Goal: Task Accomplishment & Management: Complete application form

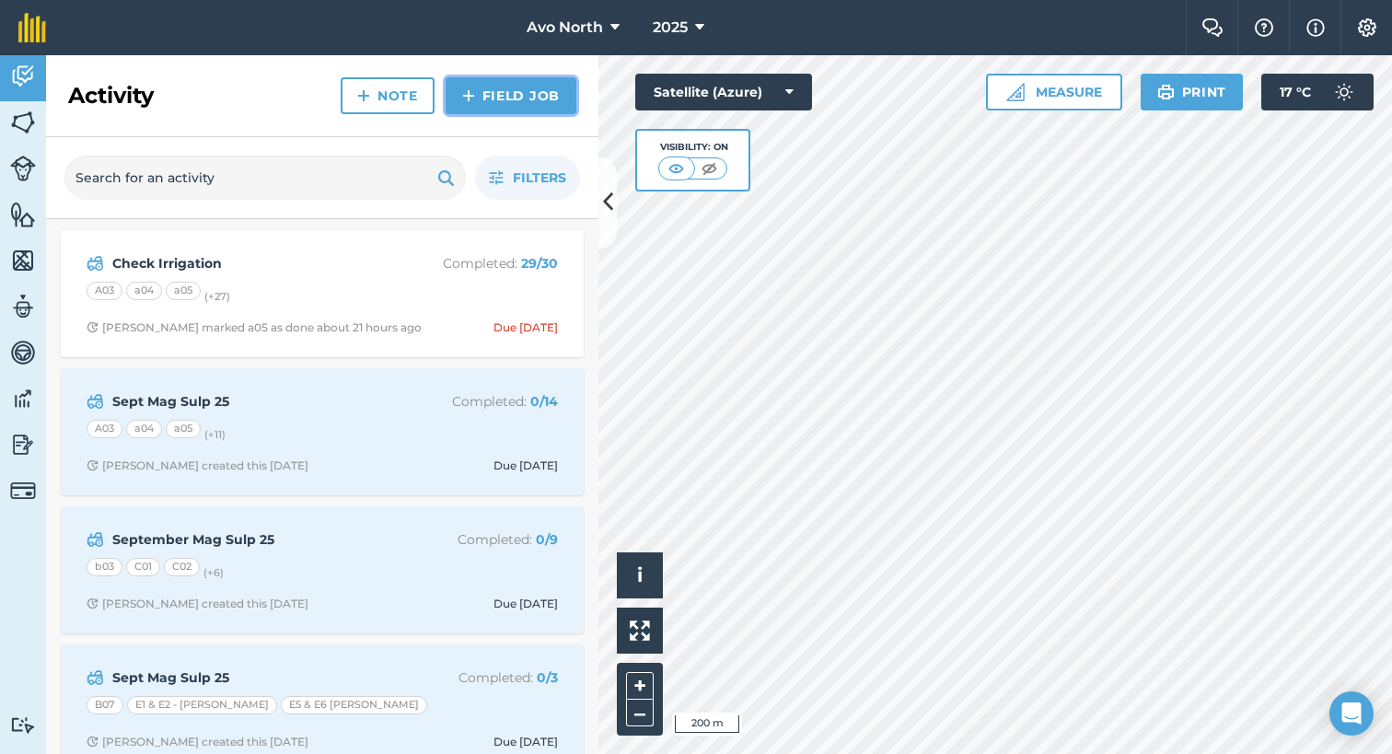
click at [495, 101] on link "Field Job" at bounding box center [511, 95] width 131 height 37
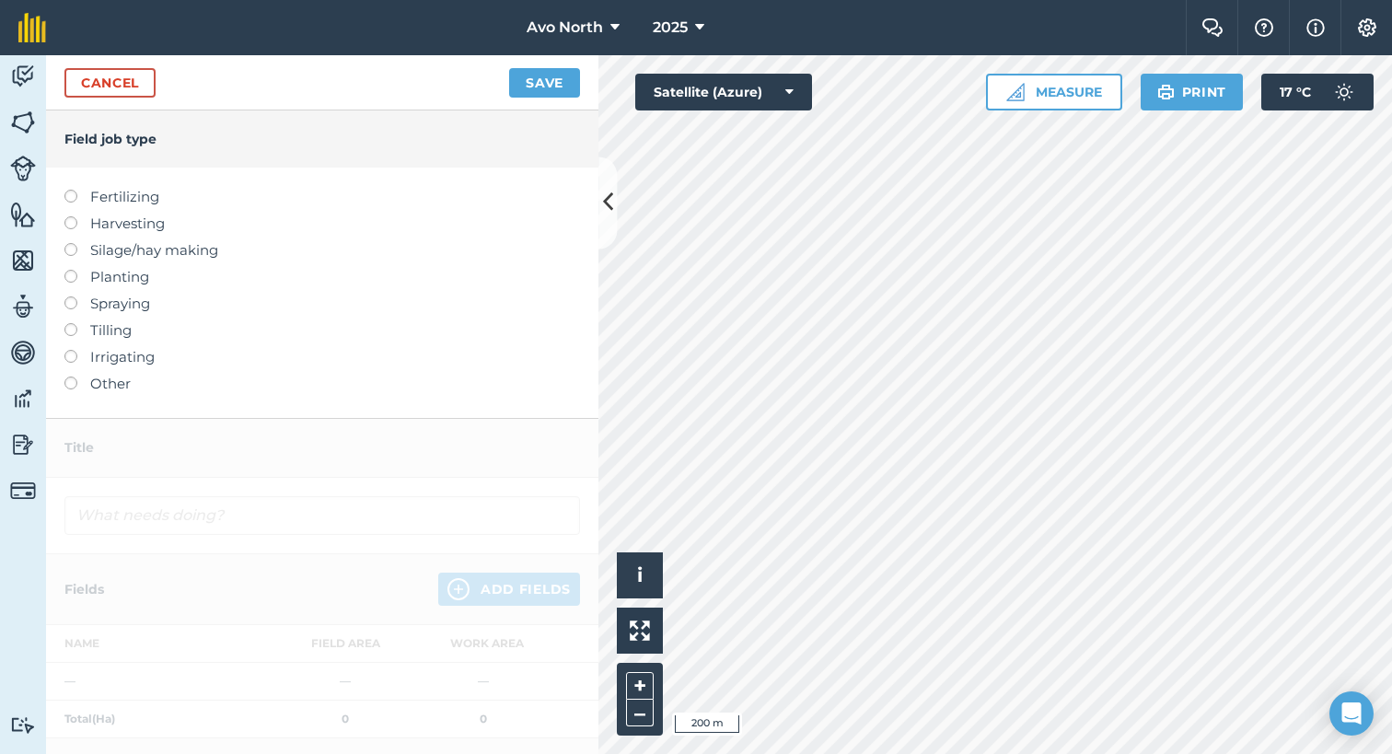
click at [72, 350] on label at bounding box center [77, 350] width 26 height 0
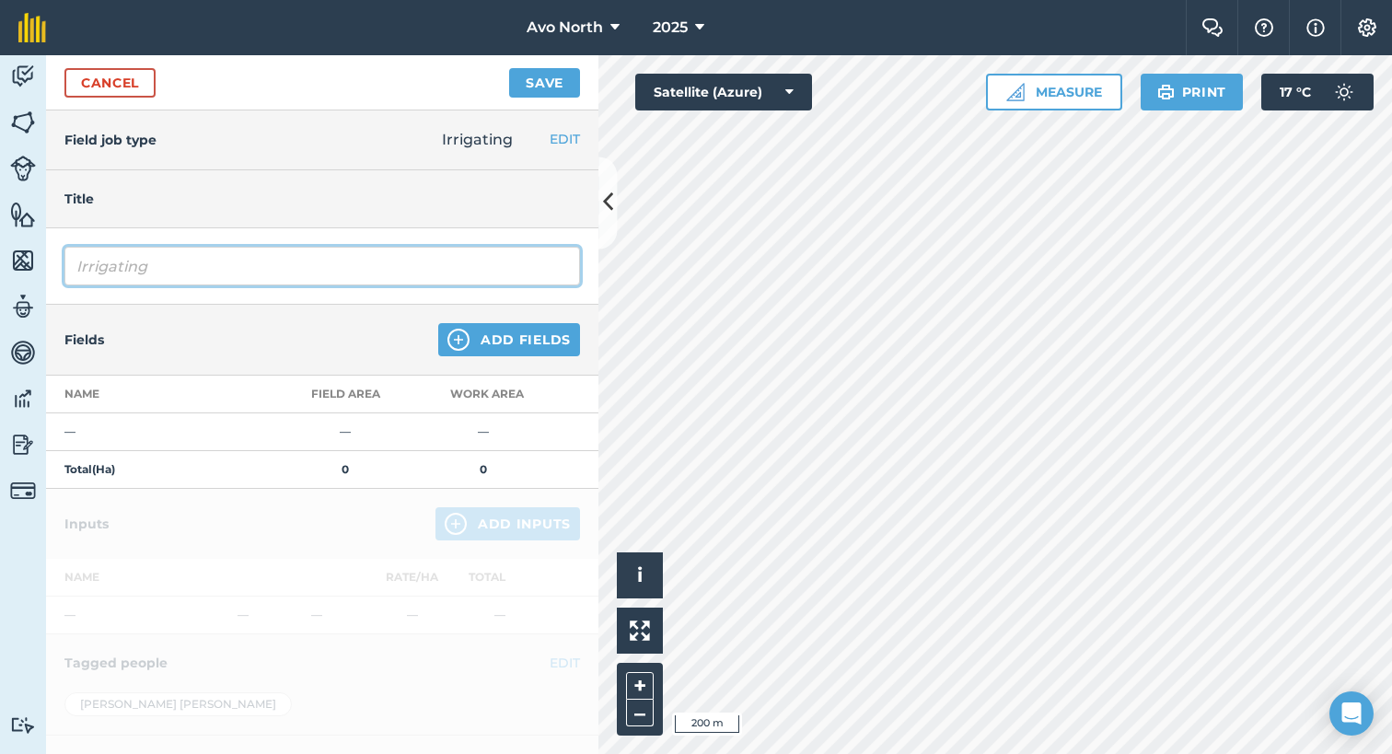
click at [95, 261] on input "Irrigating" at bounding box center [322, 266] width 516 height 39
click at [78, 267] on input "Irrigating" at bounding box center [322, 266] width 516 height 39
click at [74, 262] on input "Irrigating" at bounding box center [322, 266] width 516 height 39
drag, startPoint x: 198, startPoint y: 263, endPoint x: 271, endPoint y: 268, distance: 72.9
click at [271, 268] on input "Check IrrigationIrrigating" at bounding box center [322, 266] width 516 height 39
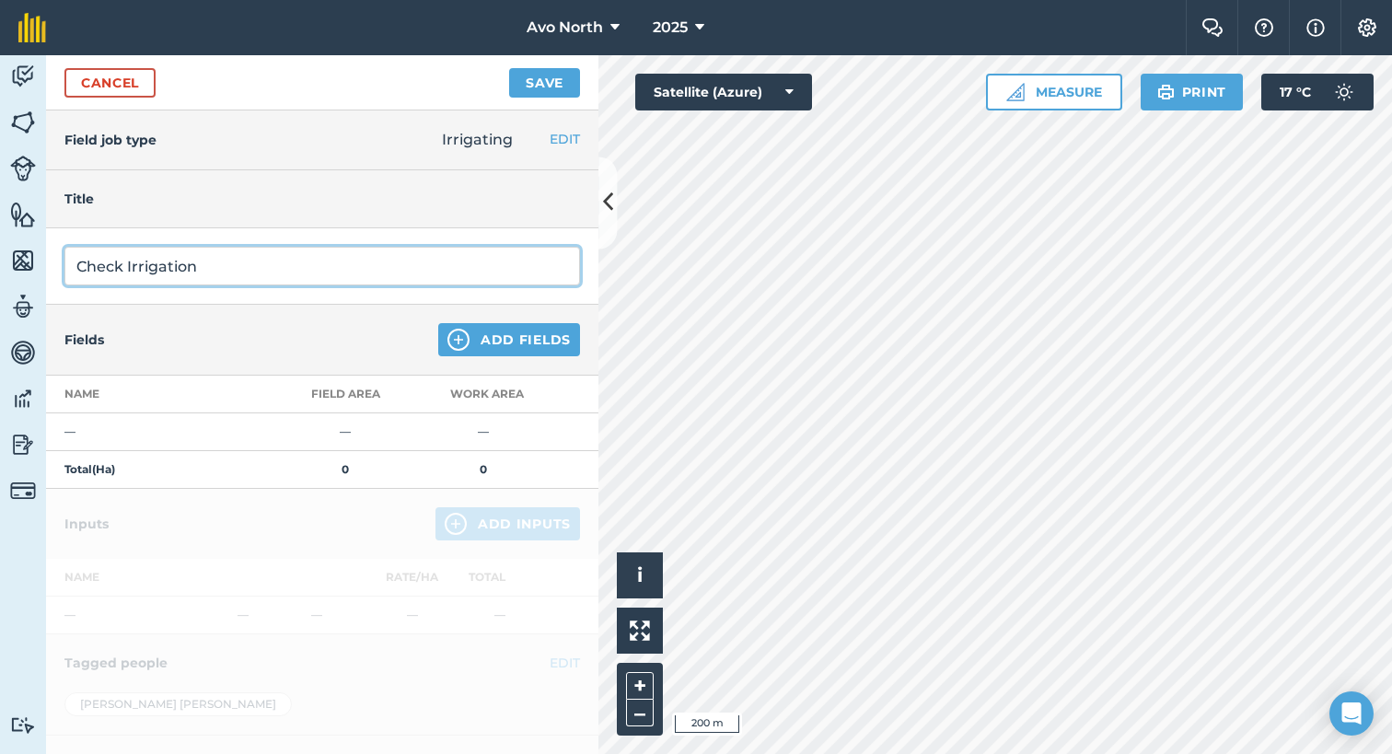
type input "Check Irrigation"
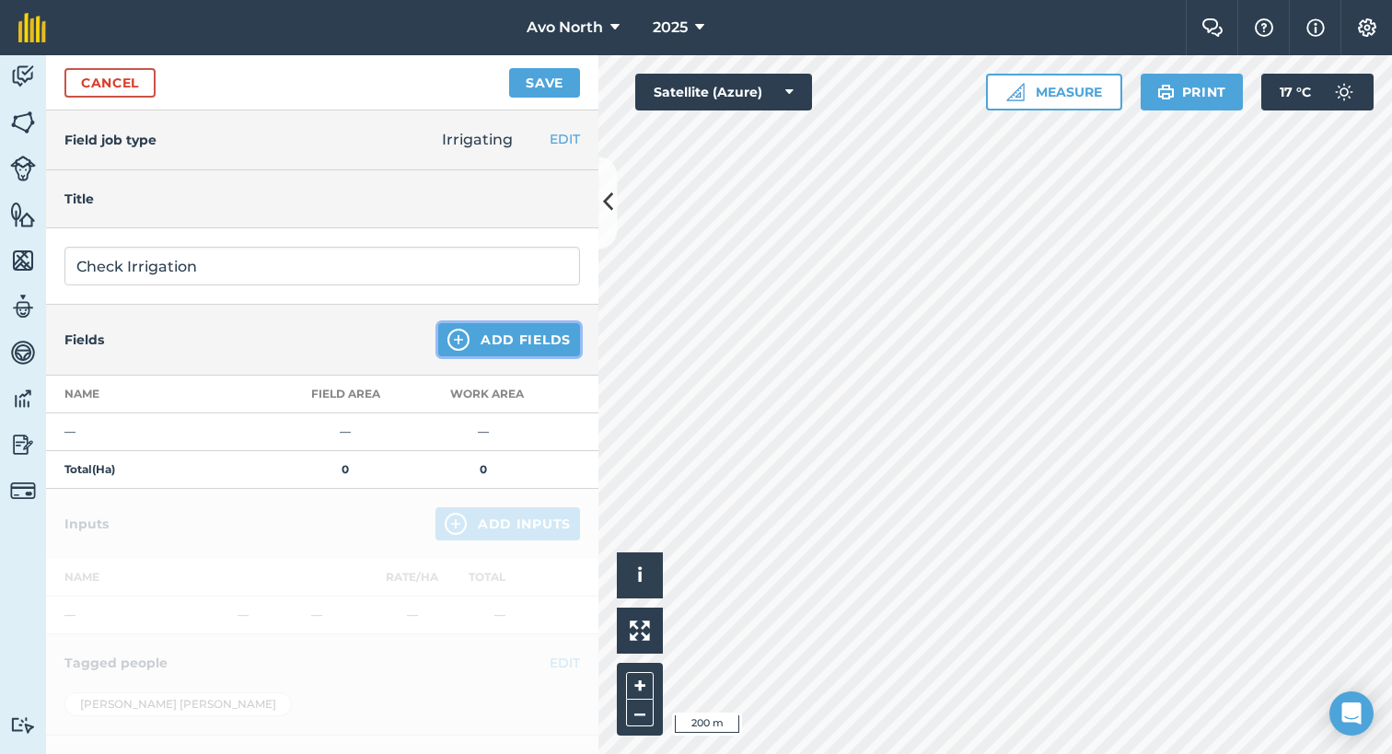
click at [453, 343] on img at bounding box center [458, 340] width 22 height 22
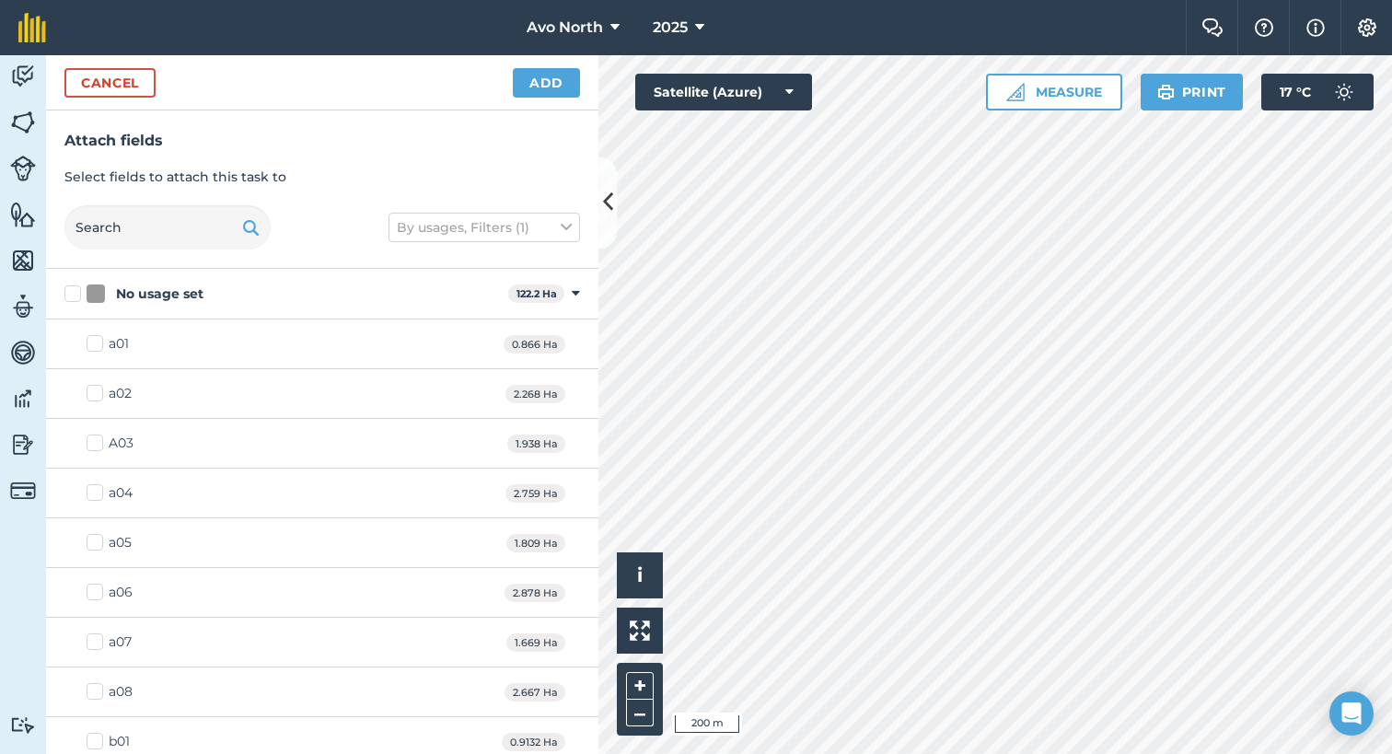
click at [67, 297] on label "No usage set" at bounding box center [282, 293] width 436 height 19
click at [67, 296] on input "No usage set" at bounding box center [70, 290] width 12 height 12
checkbox input "true"
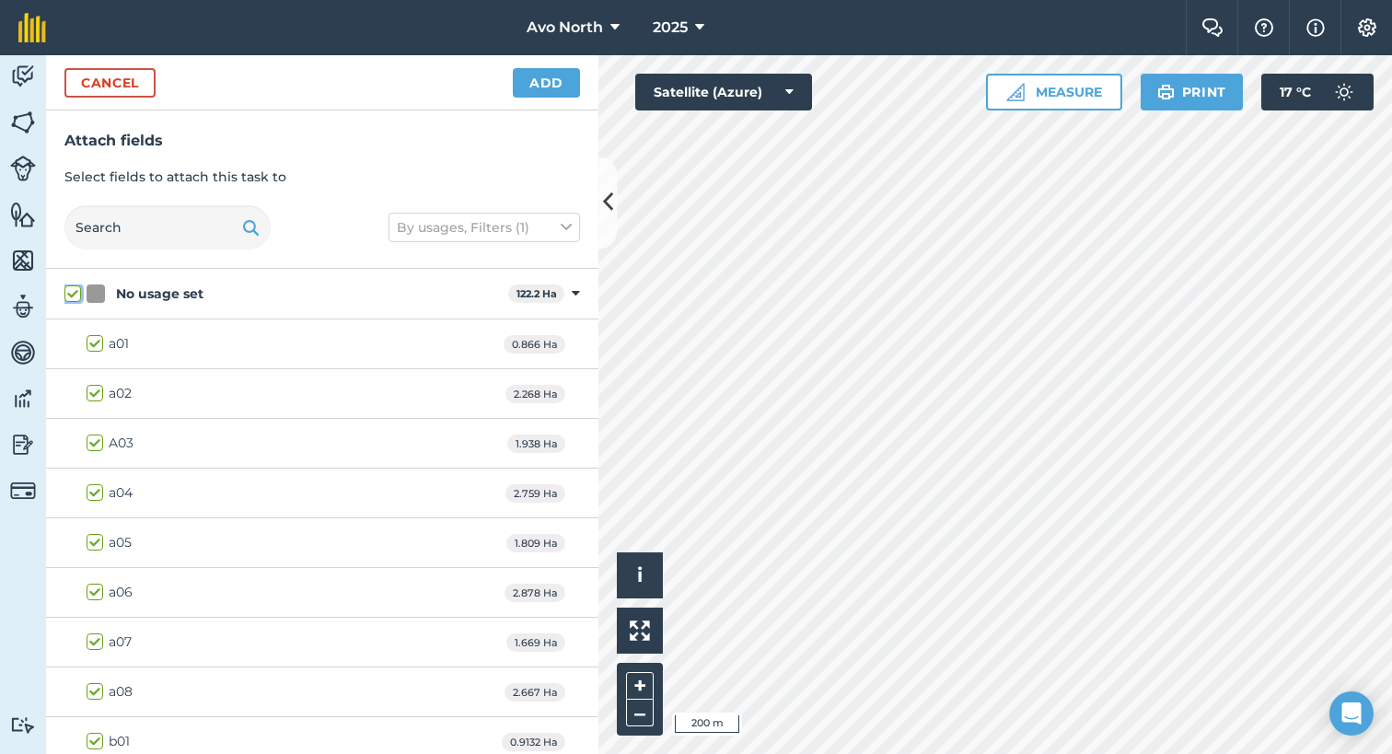
checkbox input "true"
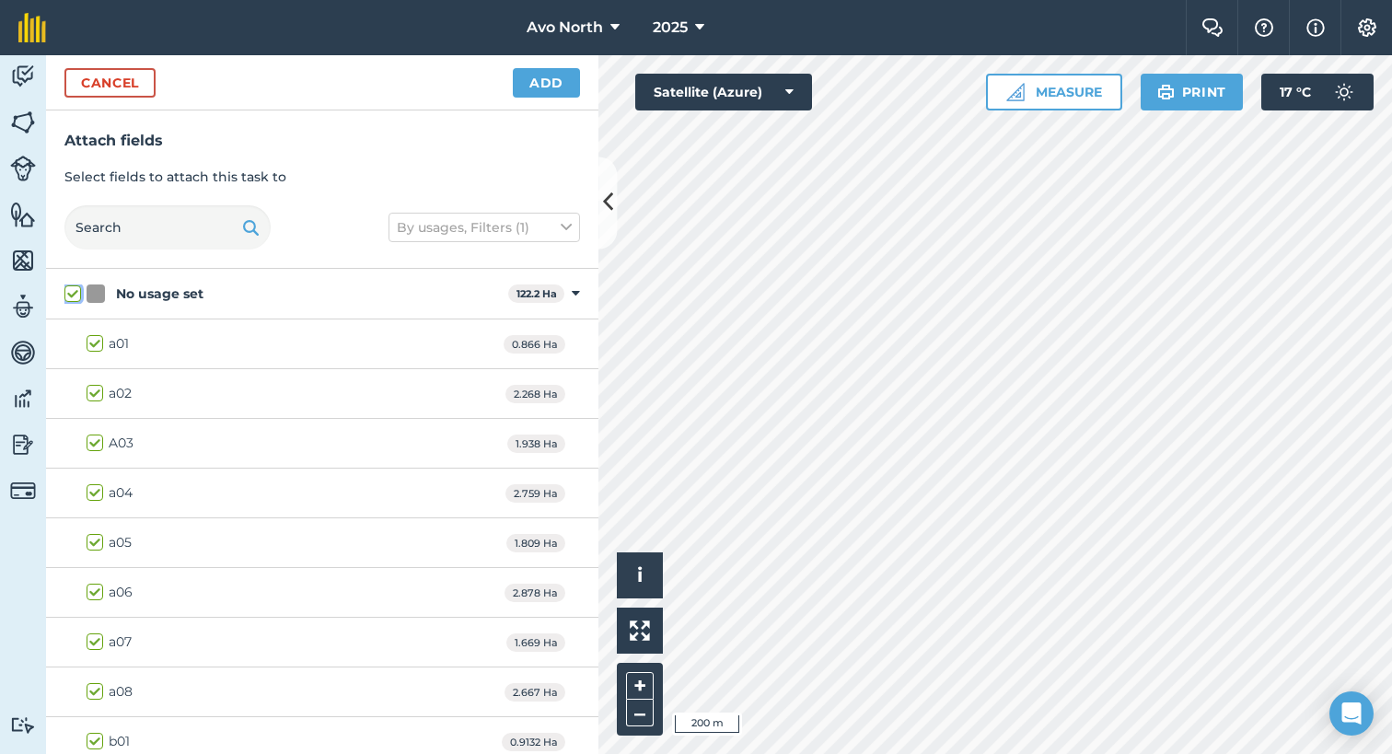
checkbox input "true"
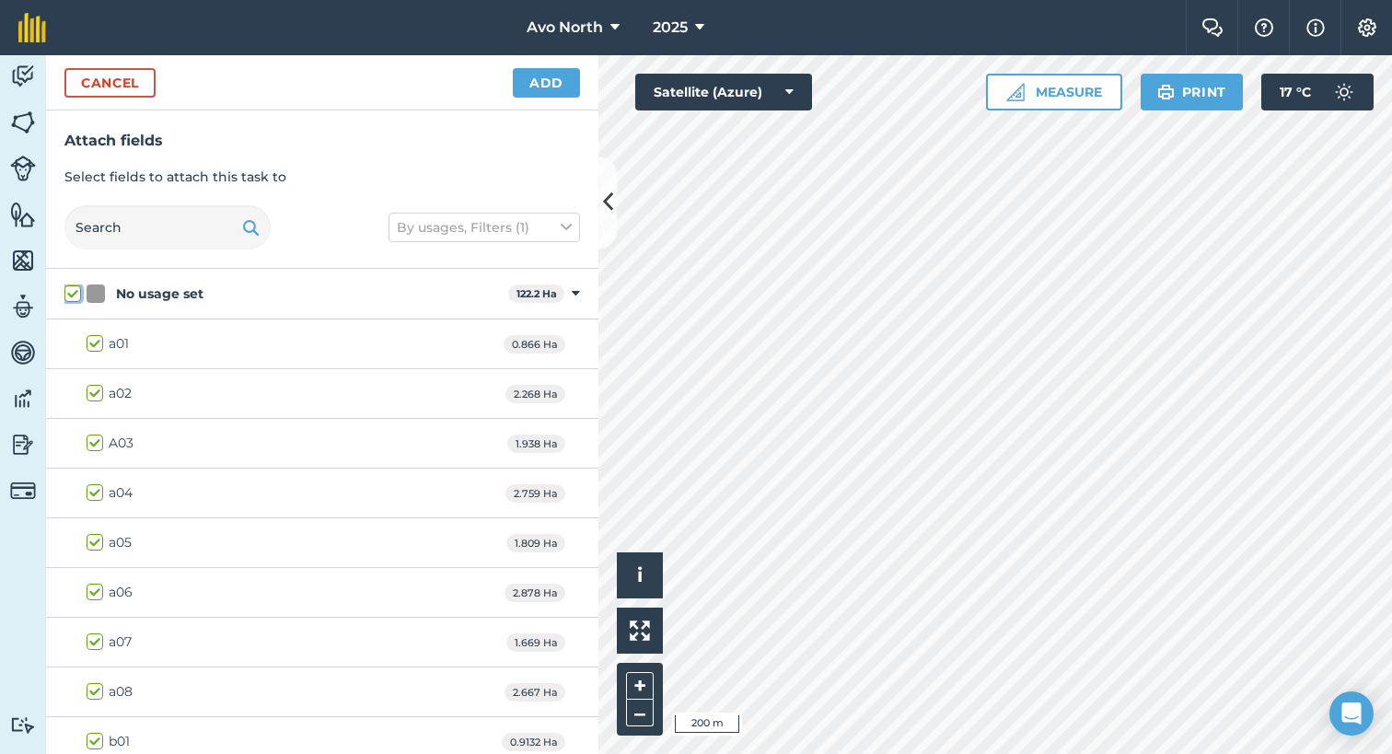
checkbox input "true"
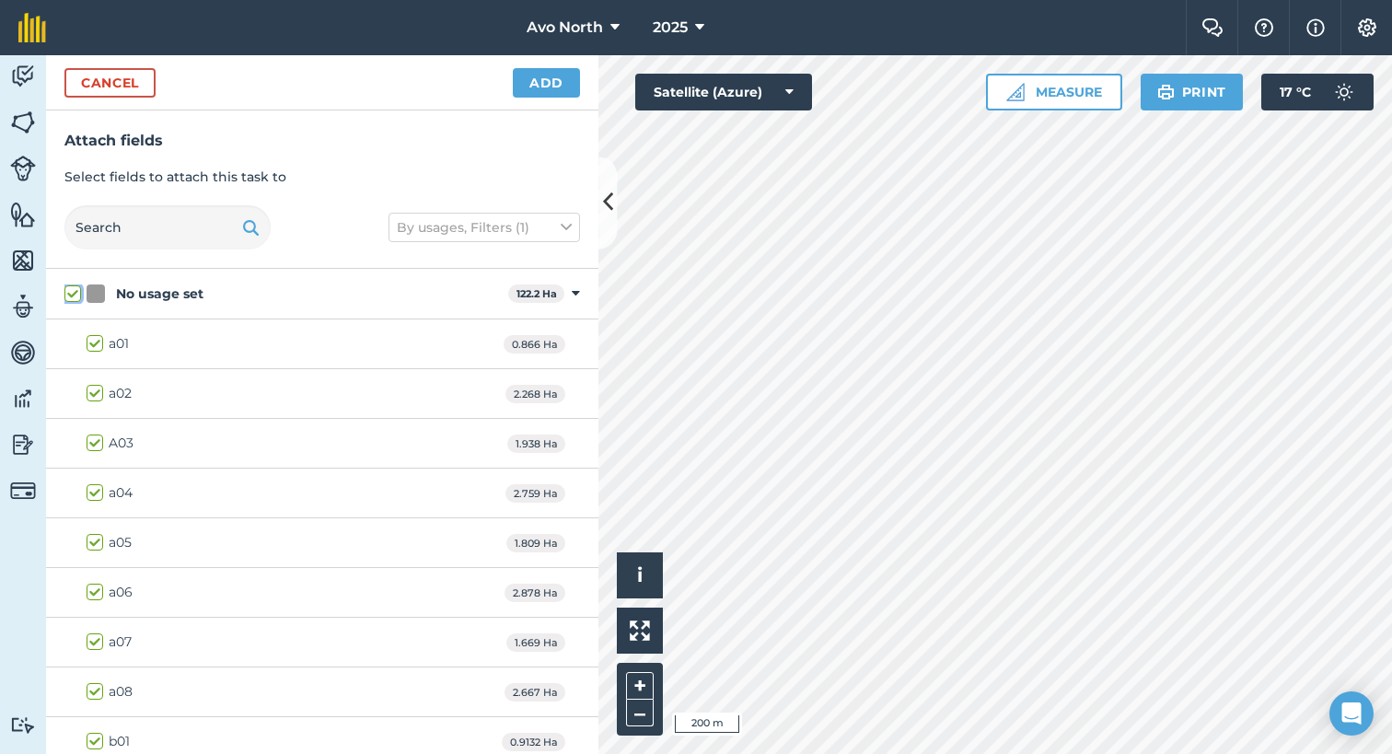
checkbox input "true"
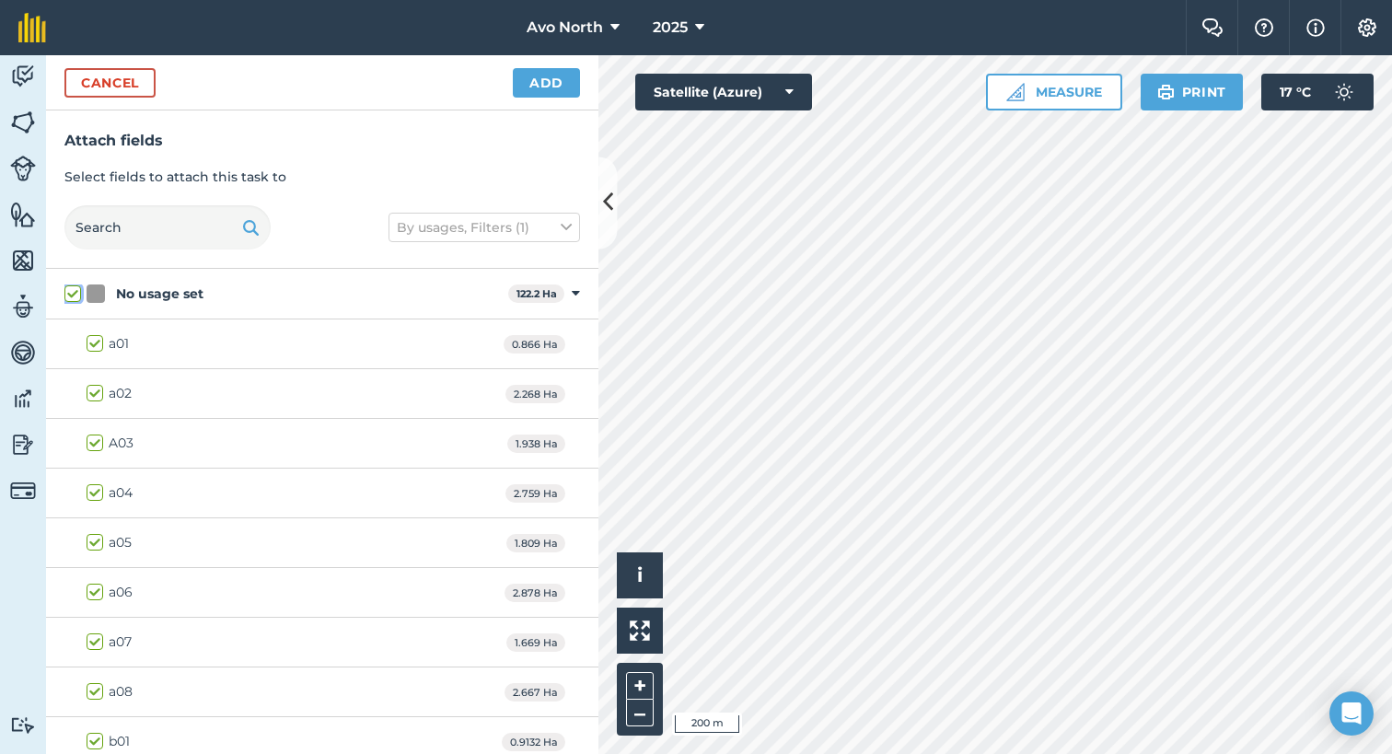
checkbox input "true"
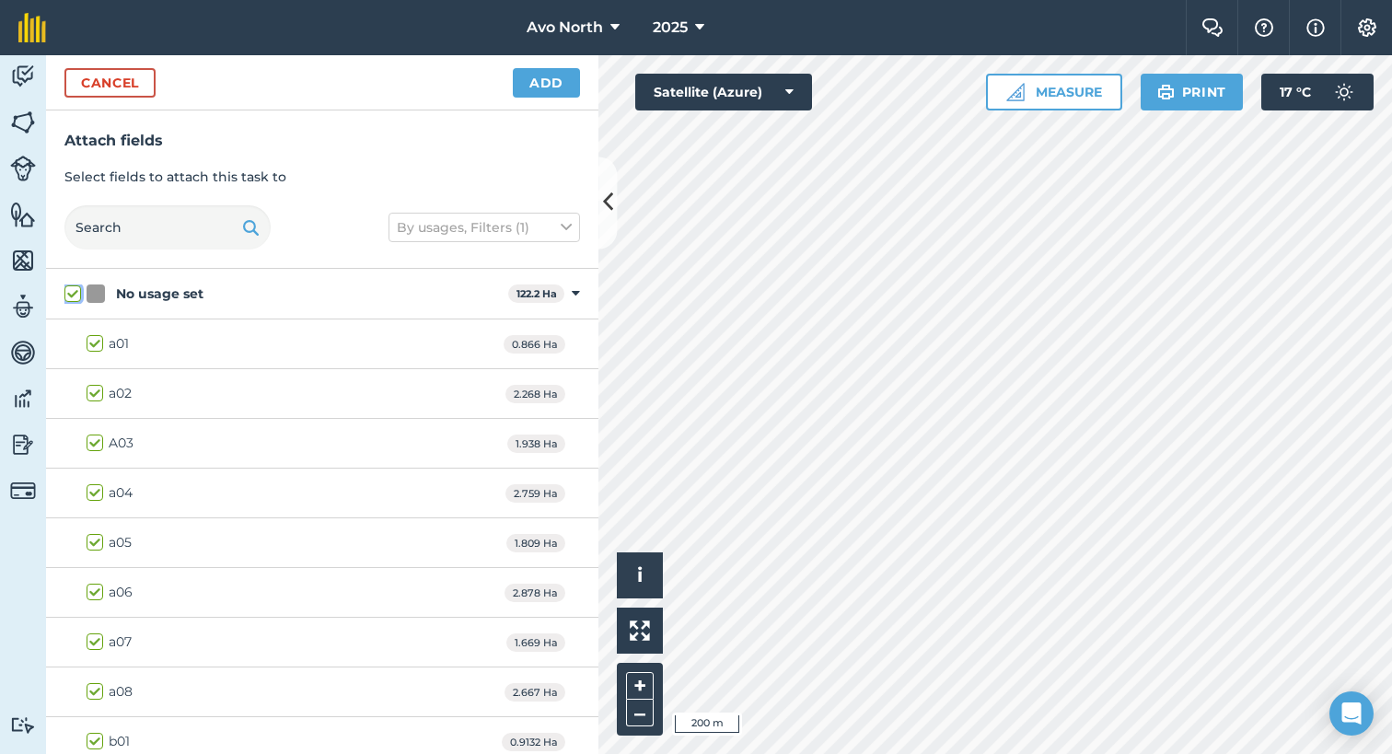
checkbox input "true"
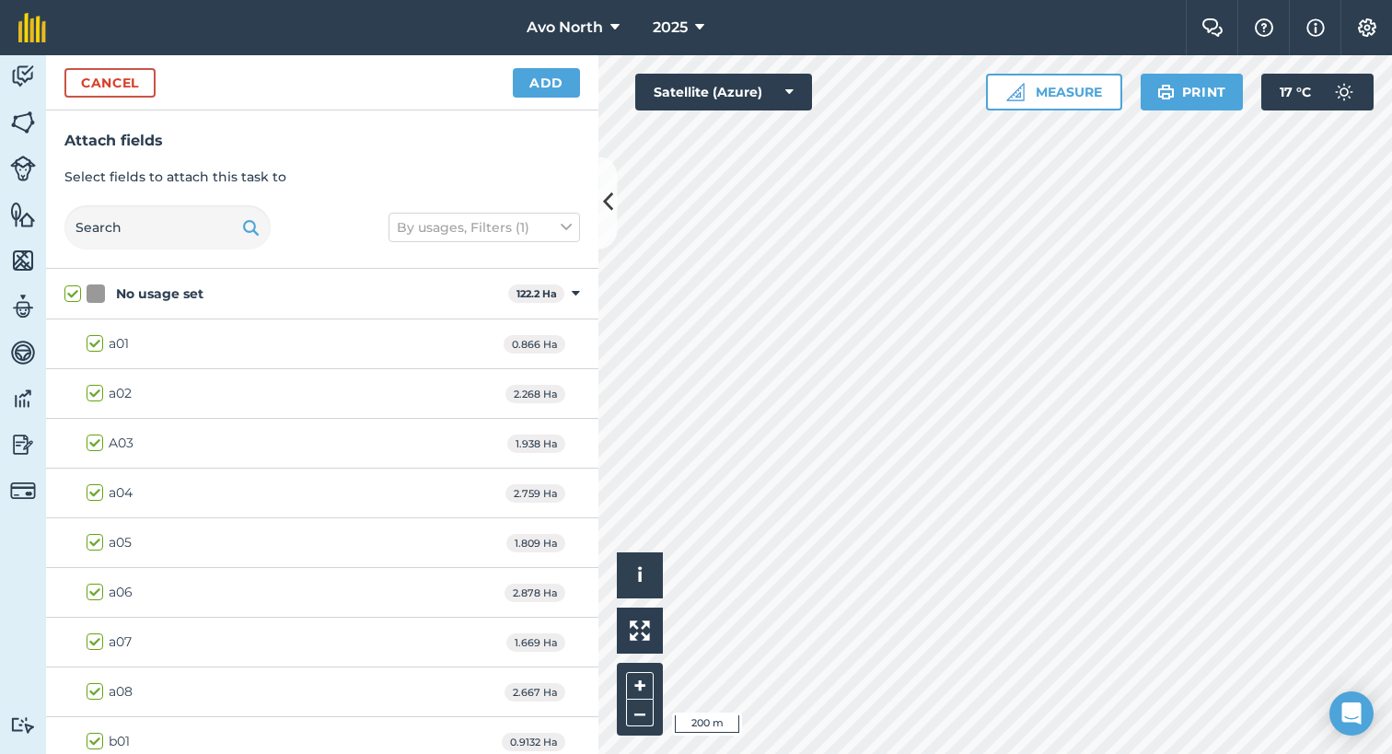
drag, startPoint x: 87, startPoint y: 345, endPoint x: 99, endPoint y: 364, distance: 21.5
click at [88, 345] on label "a01" at bounding box center [108, 343] width 42 height 19
click at [88, 345] on input "a01" at bounding box center [93, 340] width 12 height 12
checkbox input "false"
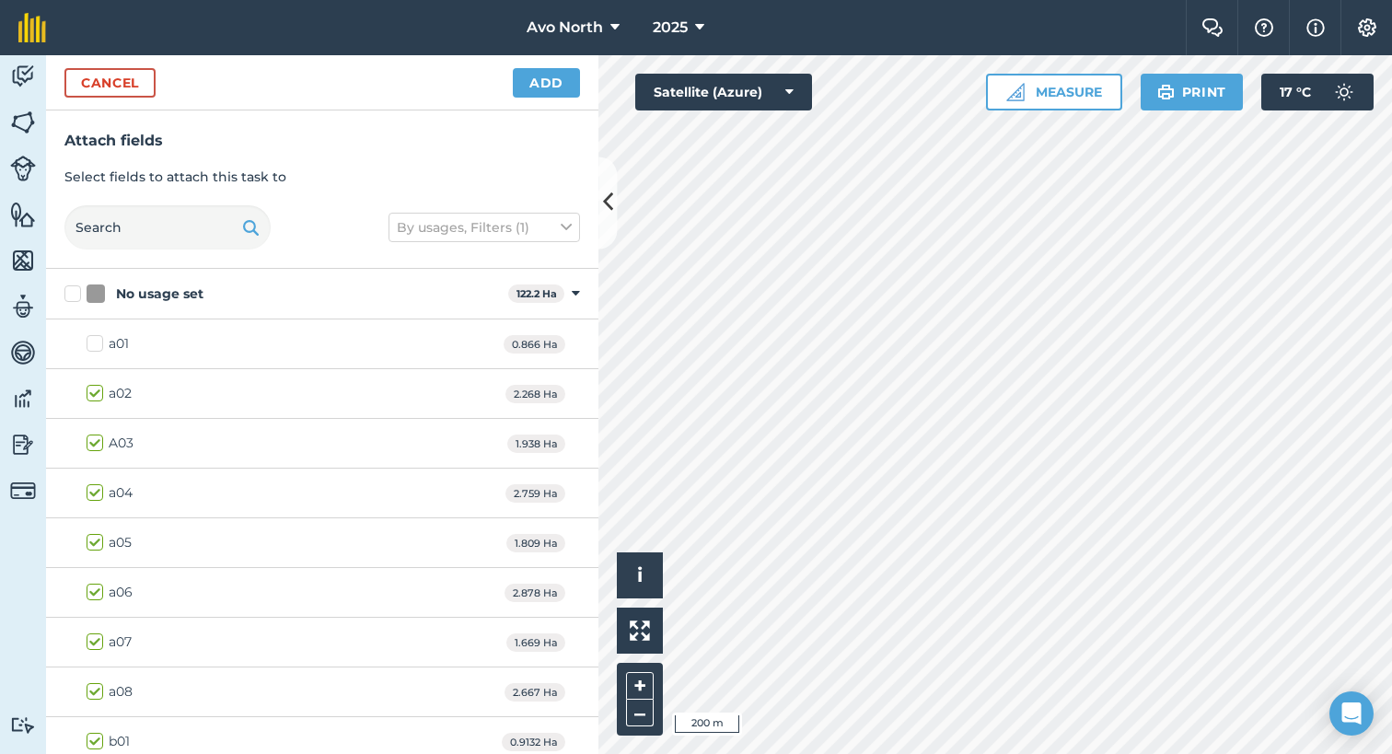
click at [92, 391] on label "a02" at bounding box center [109, 393] width 45 height 19
click at [92, 391] on input "a02" at bounding box center [93, 390] width 12 height 12
checkbox input "false"
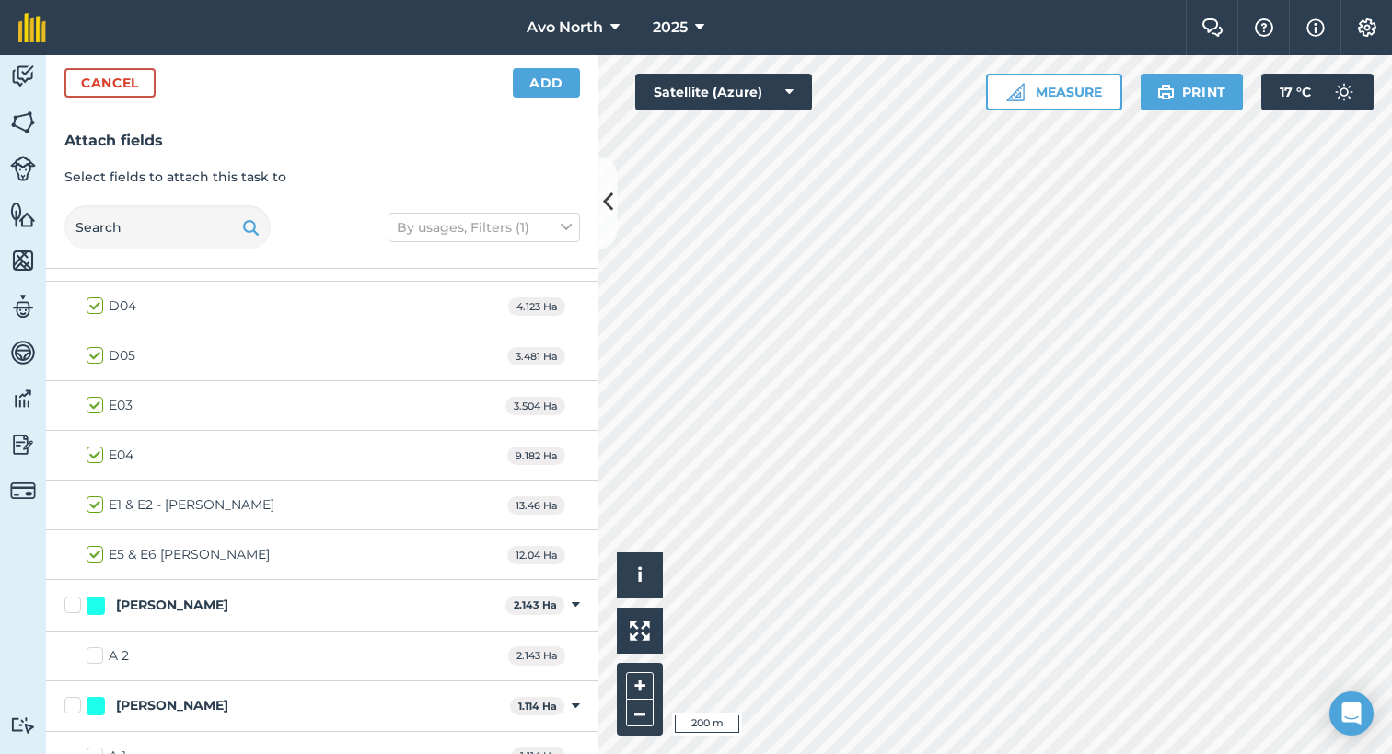
scroll to position [1351, 0]
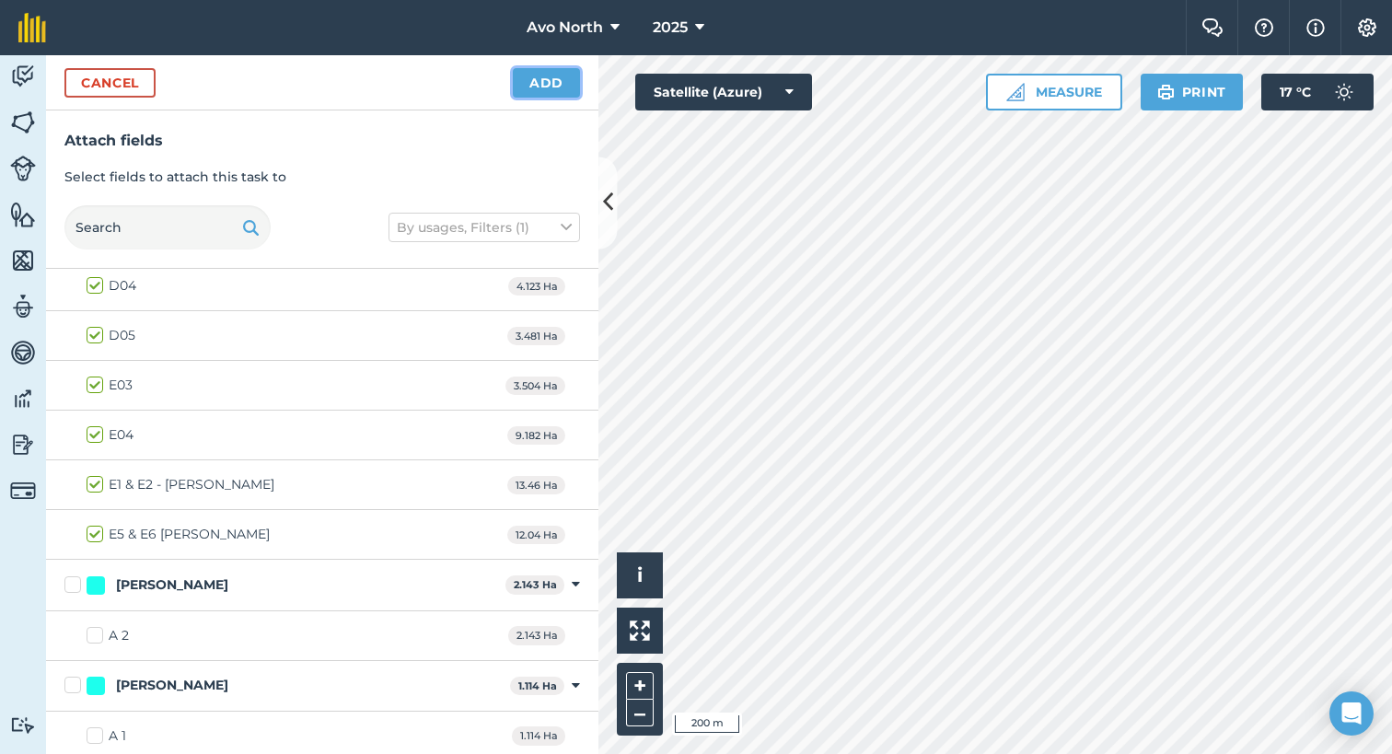
click at [542, 94] on button "Add" at bounding box center [546, 82] width 67 height 29
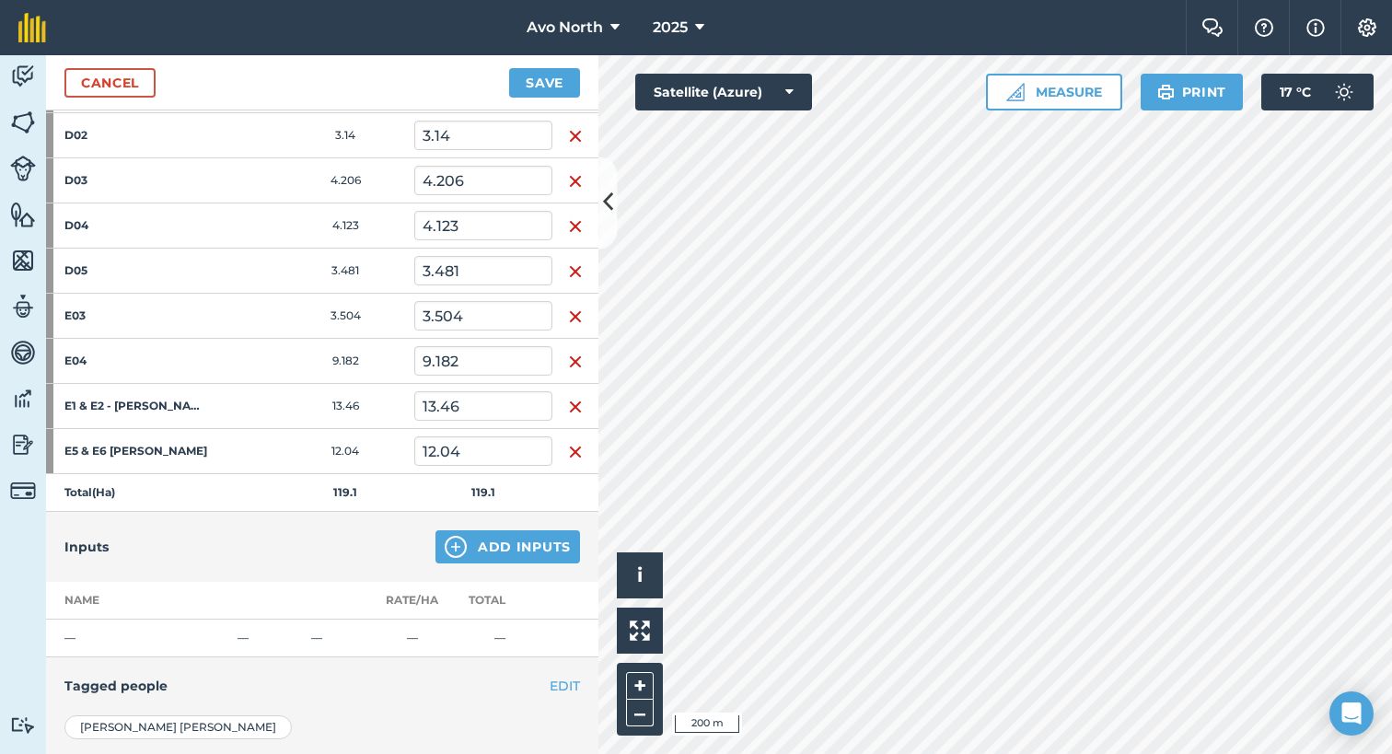
scroll to position [1473, 0]
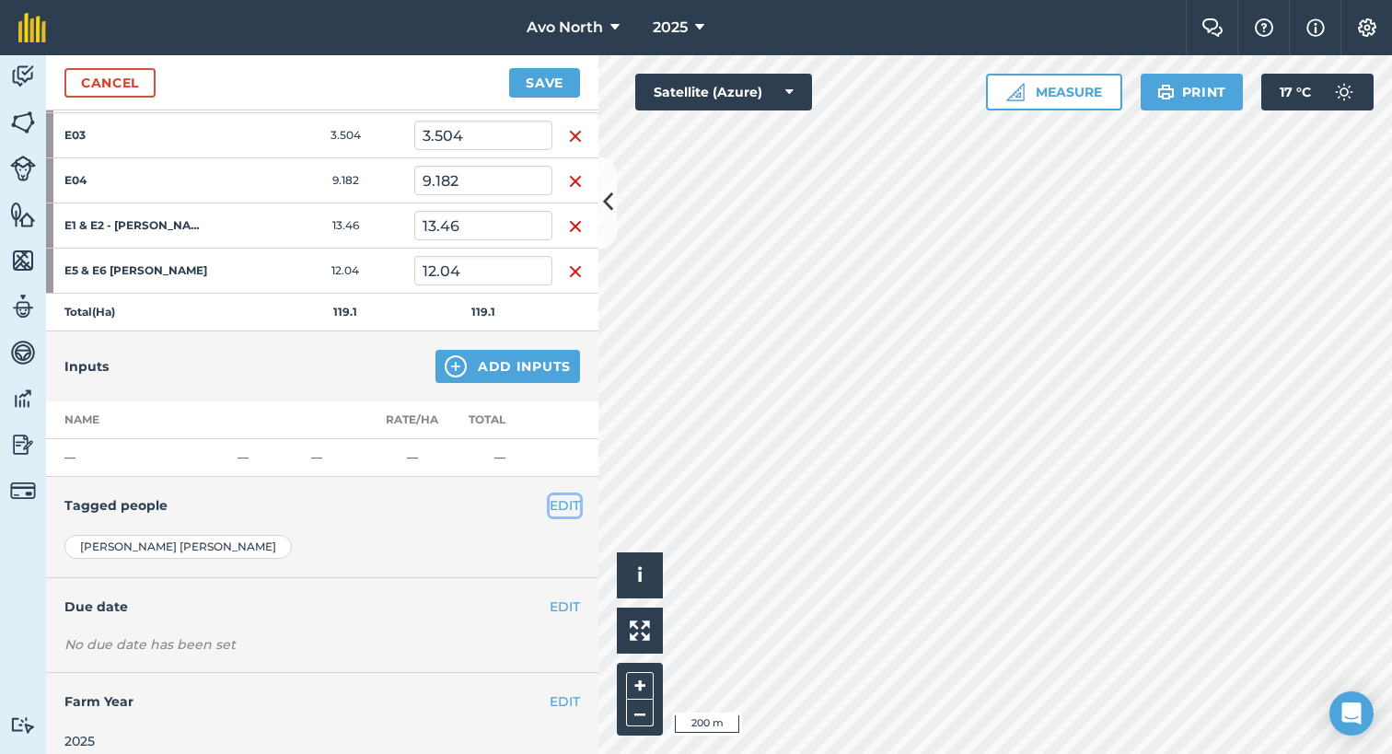
click at [554, 496] on button "EDIT" at bounding box center [565, 505] width 30 height 20
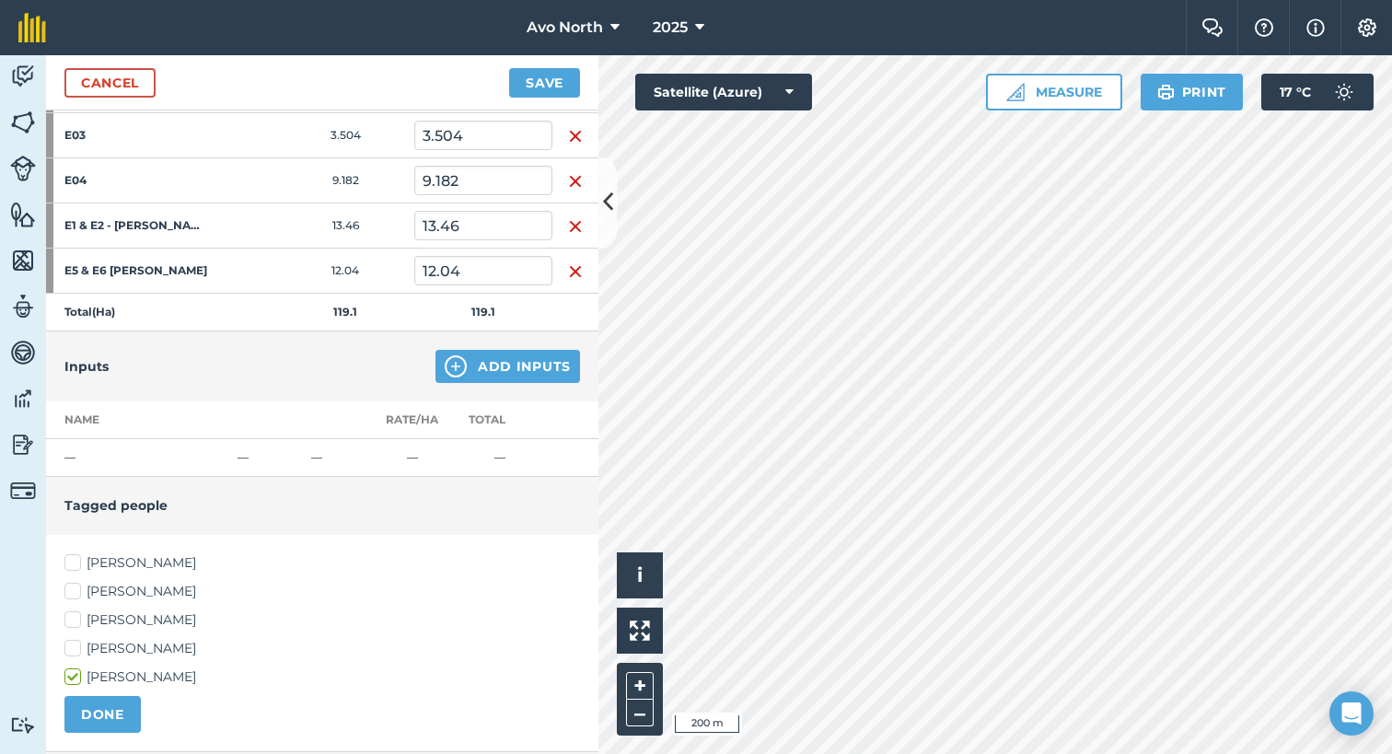
click at [77, 610] on label "[PERSON_NAME]" at bounding box center [322, 619] width 516 height 19
click at [76, 610] on input "[PERSON_NAME]" at bounding box center [70, 616] width 12 height 12
checkbox input "true"
drag, startPoint x: 107, startPoint y: 713, endPoint x: 118, endPoint y: 714, distance: 11.1
click at [109, 713] on button "DONE" at bounding box center [102, 714] width 76 height 37
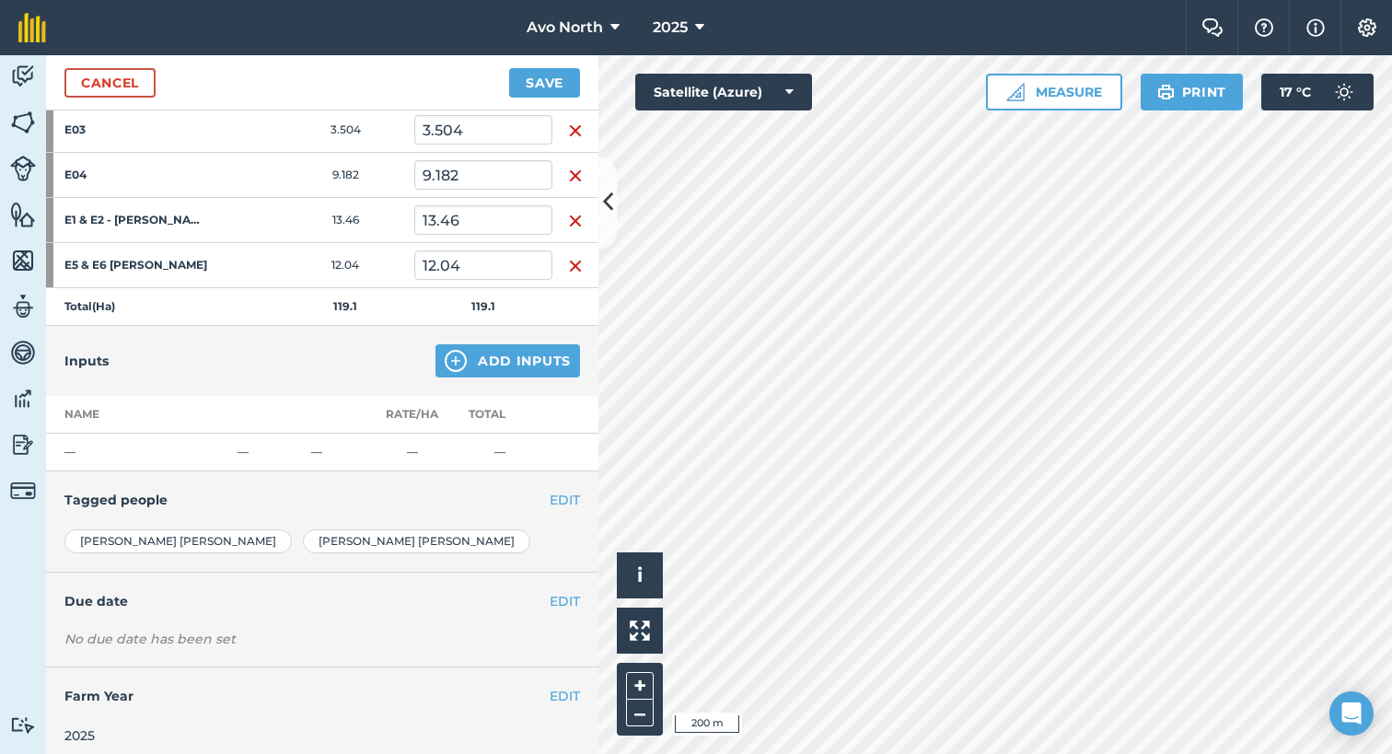
scroll to position [1480, 0]
click at [552, 589] on button "EDIT" at bounding box center [565, 599] width 30 height 20
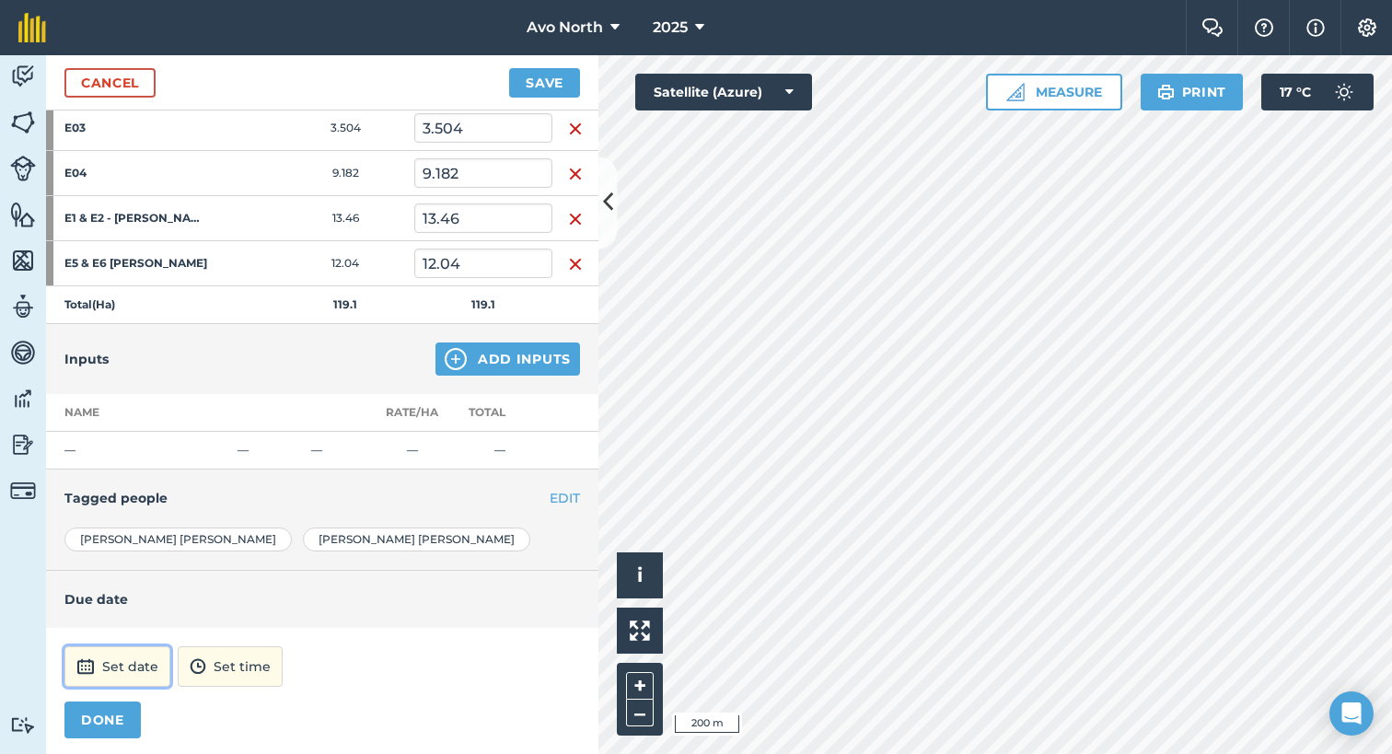
click at [122, 674] on button "Set date" at bounding box center [117, 666] width 106 height 41
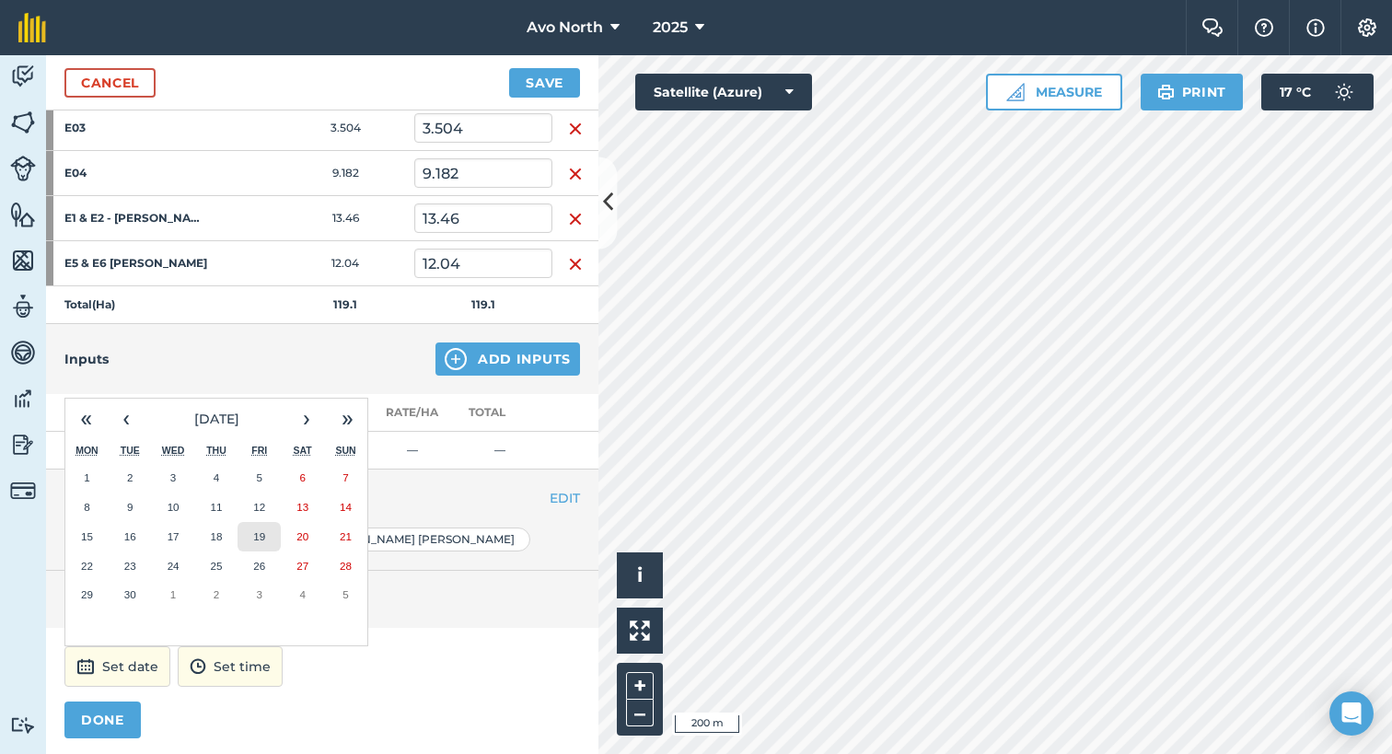
click at [261, 530] on abbr "19" at bounding box center [259, 536] width 12 height 12
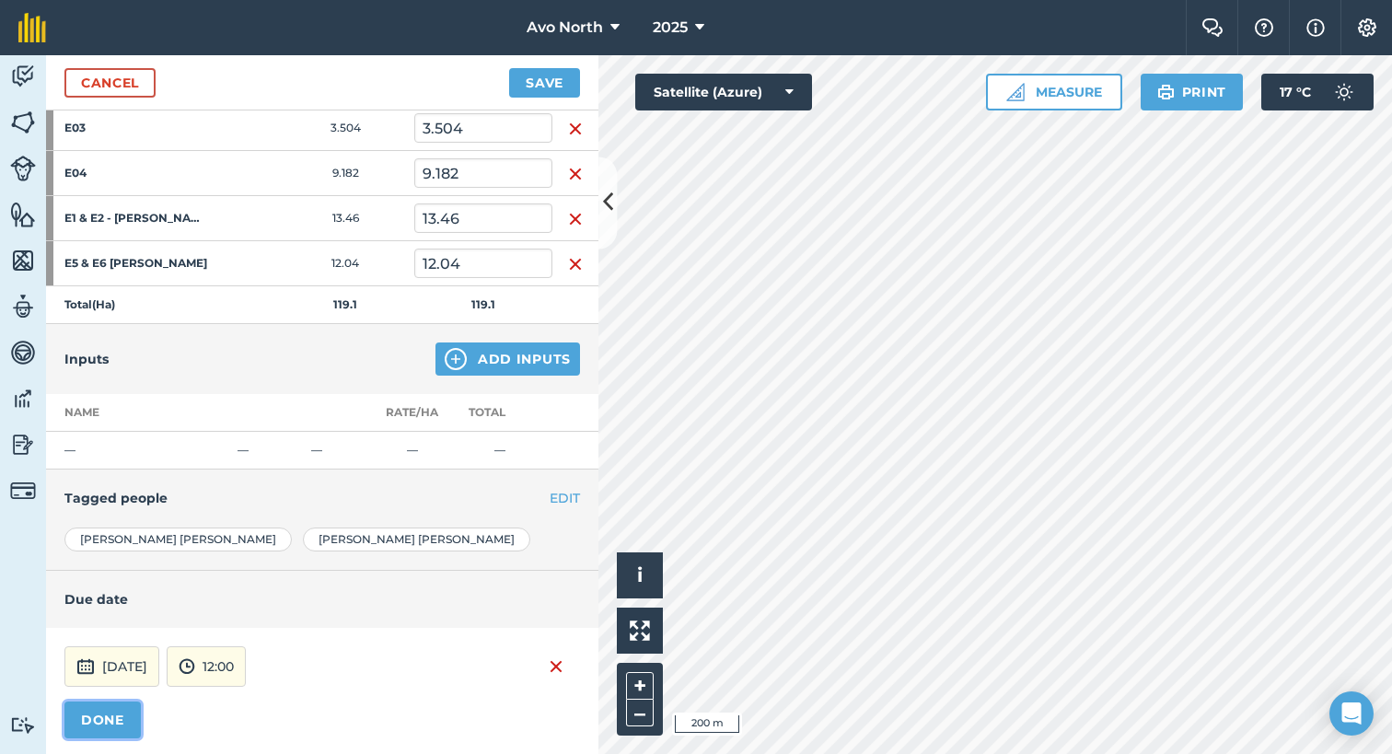
click at [121, 716] on button "DONE" at bounding box center [102, 720] width 76 height 37
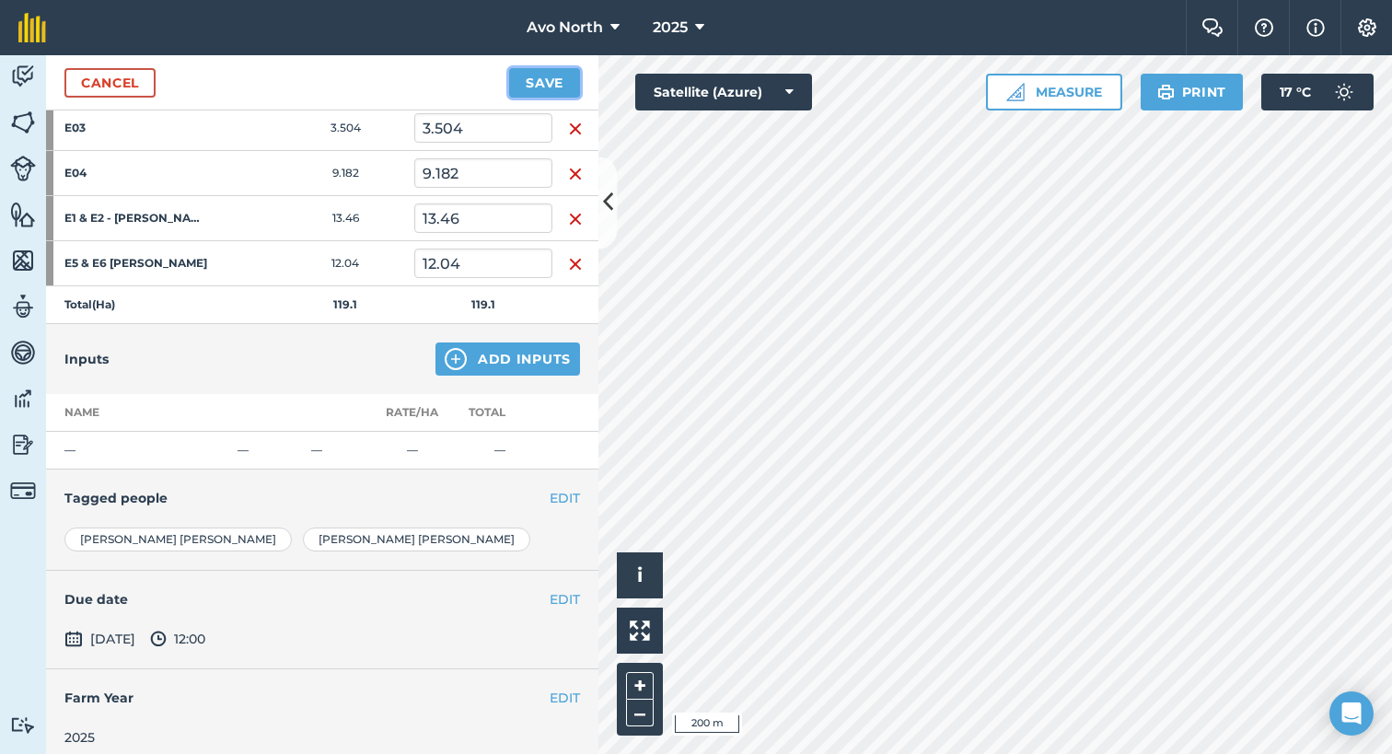
click at [530, 79] on button "Save" at bounding box center [544, 82] width 71 height 29
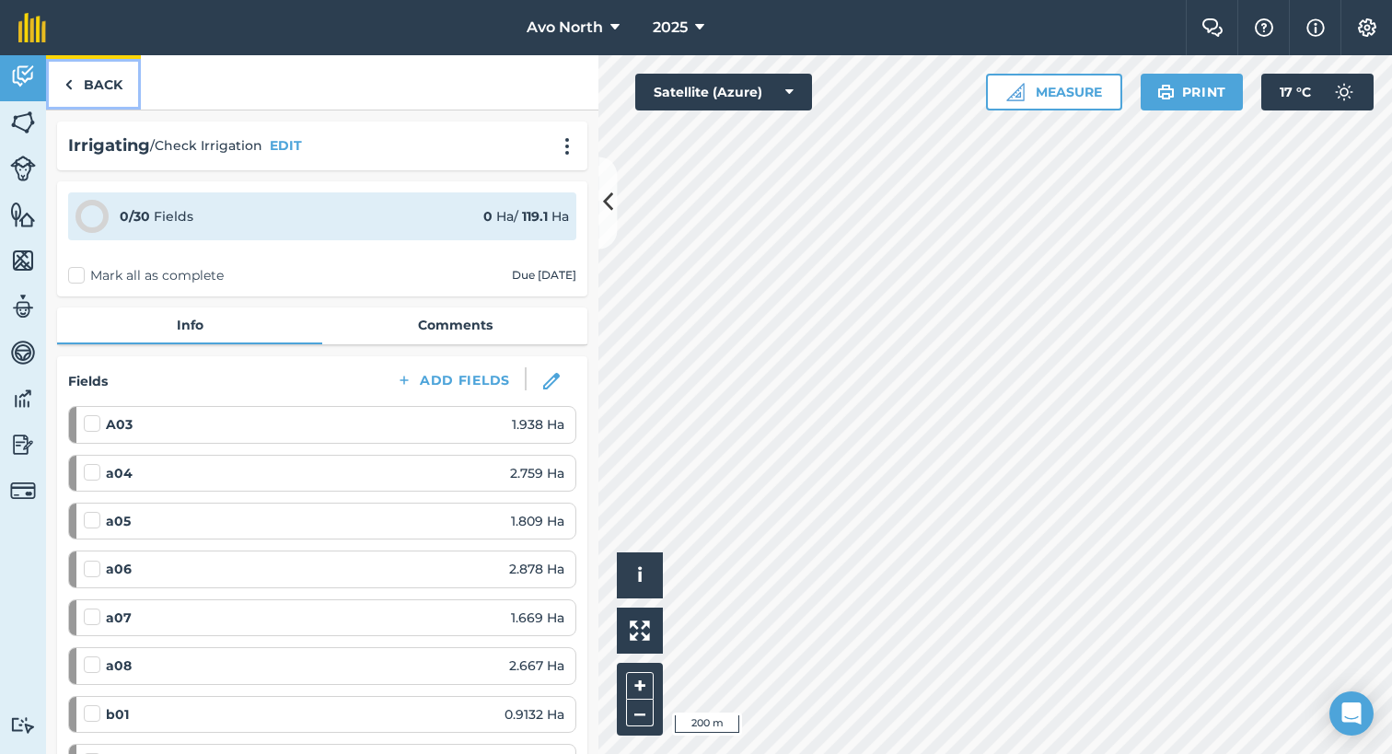
click at [72, 80] on img at bounding box center [68, 85] width 8 height 22
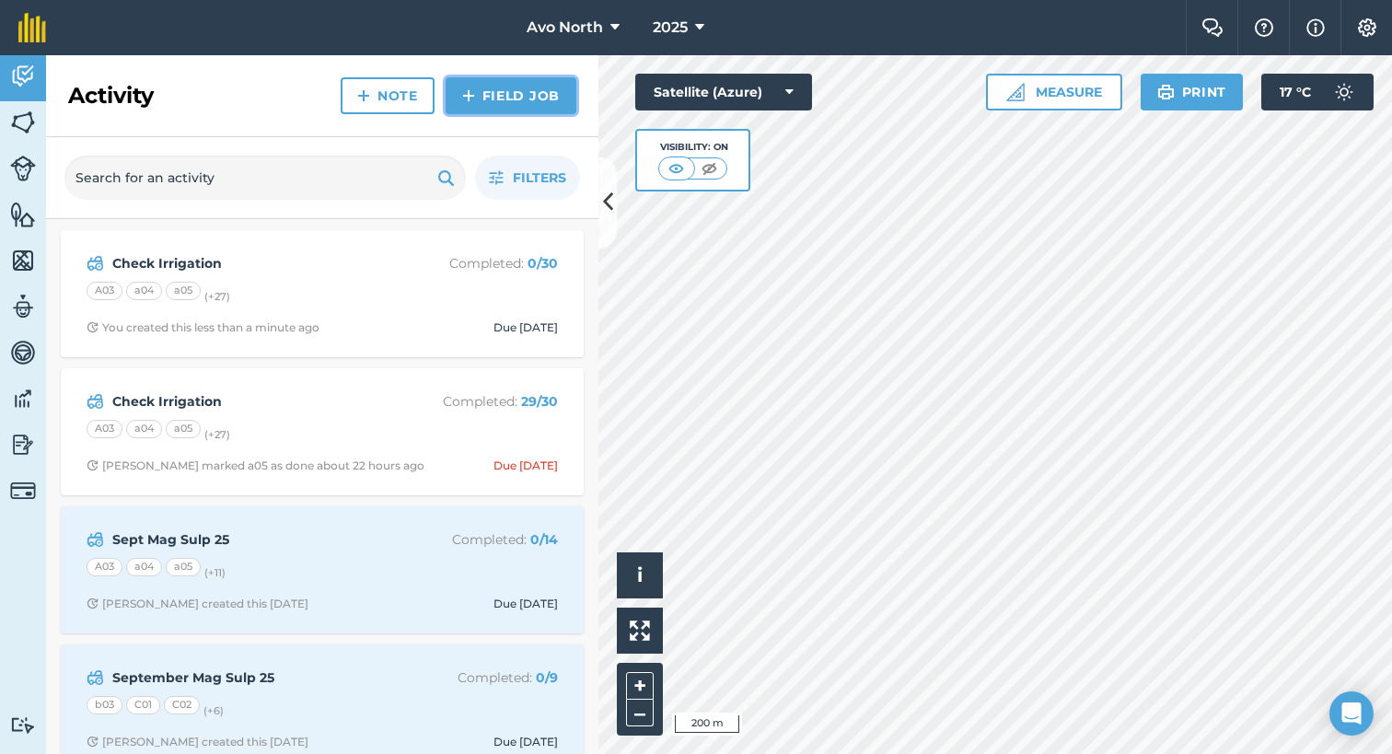
click at [484, 100] on link "Field Job" at bounding box center [511, 95] width 131 height 37
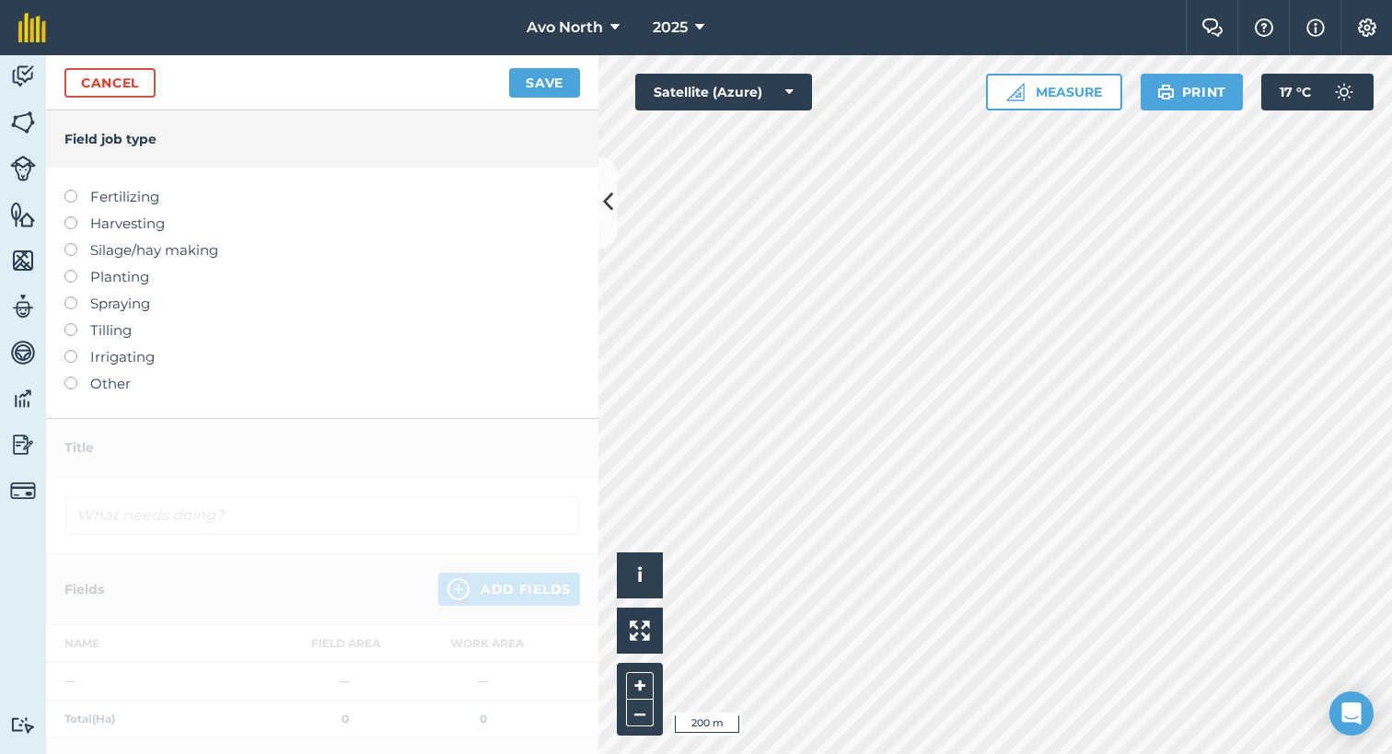
click at [57, 301] on div "Fertilizing Harvesting Silage/hay making Planting Spraying Tilling Irrigating O…" at bounding box center [322, 293] width 552 height 250
click at [66, 296] on label at bounding box center [77, 296] width 26 height 0
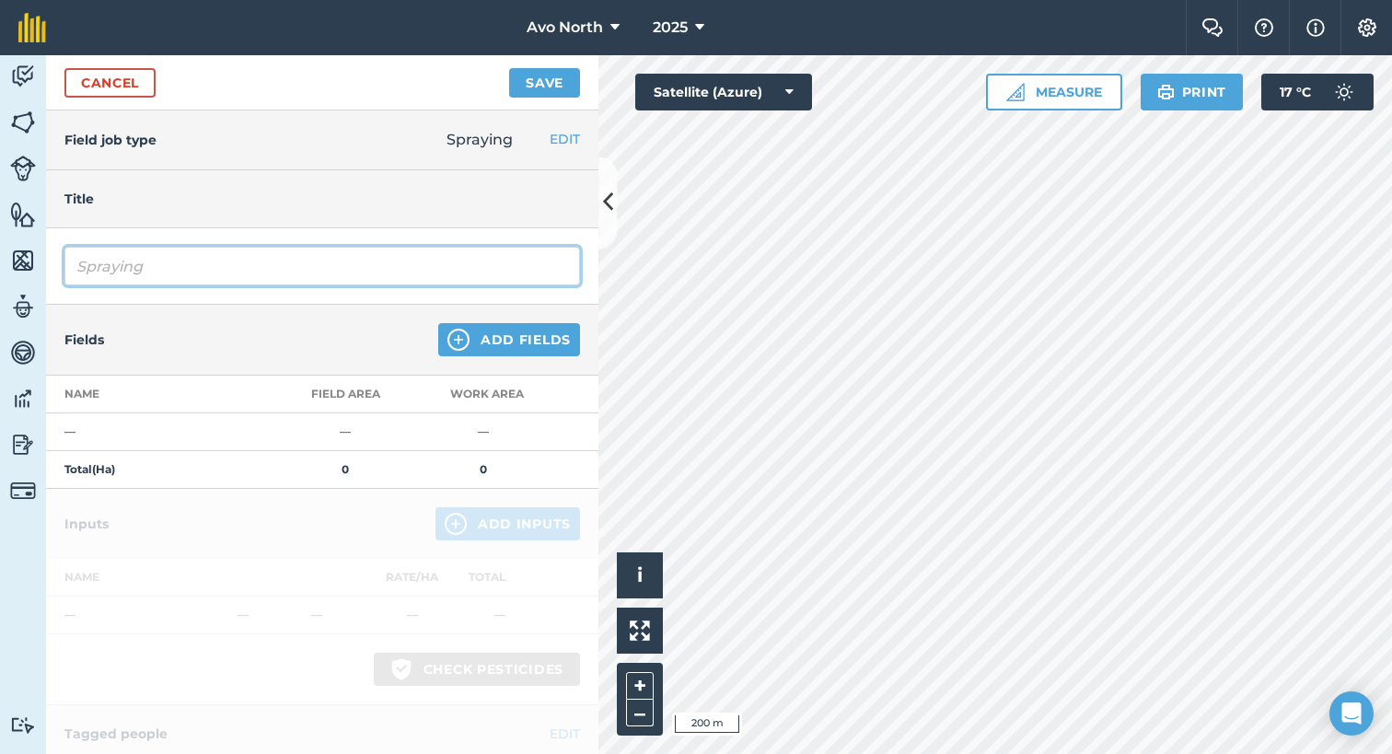
click at [76, 265] on input "Spraying" at bounding box center [322, 266] width 516 height 39
click at [246, 264] on input "Insecticide Spraying" at bounding box center [322, 266] width 516 height 39
type input "Insecticide Spraying [DATE]"
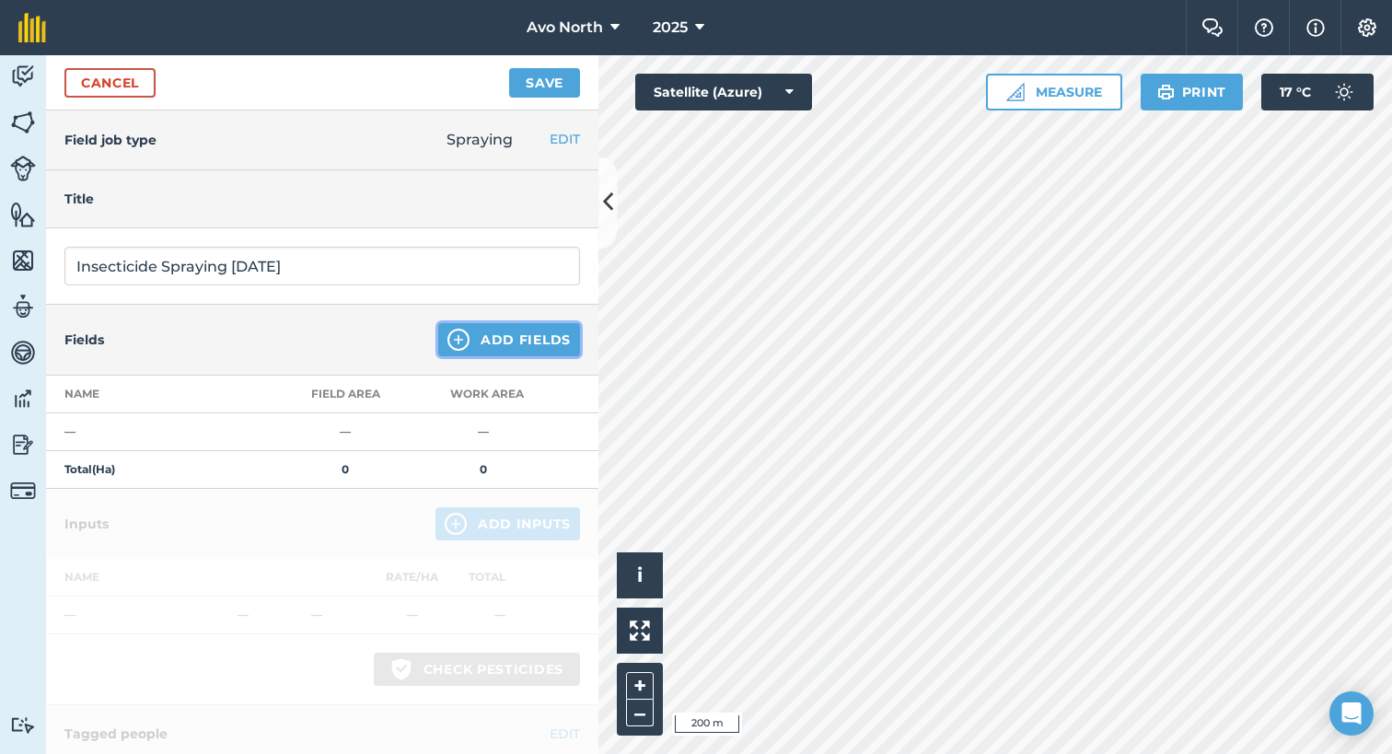
click at [453, 323] on button "Add Fields" at bounding box center [509, 339] width 142 height 33
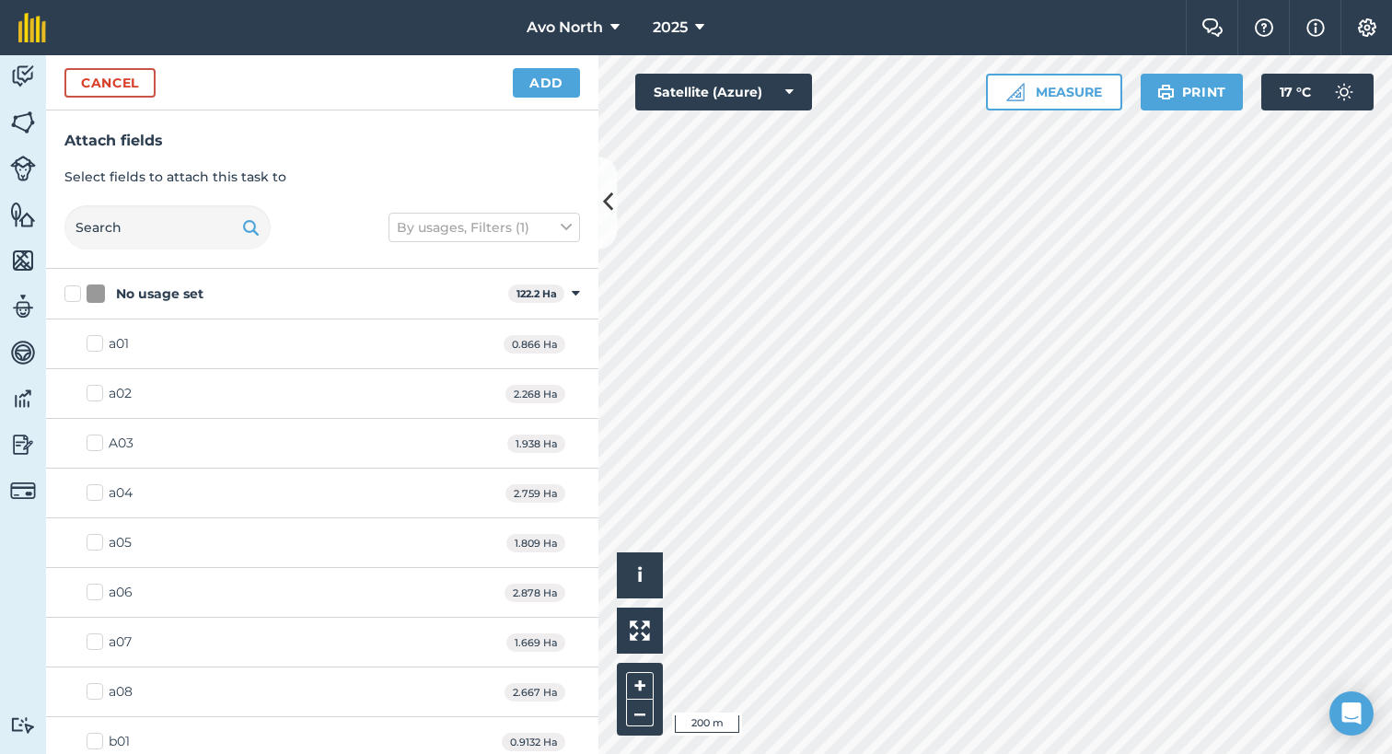
click at [74, 295] on label "No usage set" at bounding box center [282, 293] width 436 height 19
click at [74, 295] on input "No usage set" at bounding box center [70, 290] width 12 height 12
checkbox input "true"
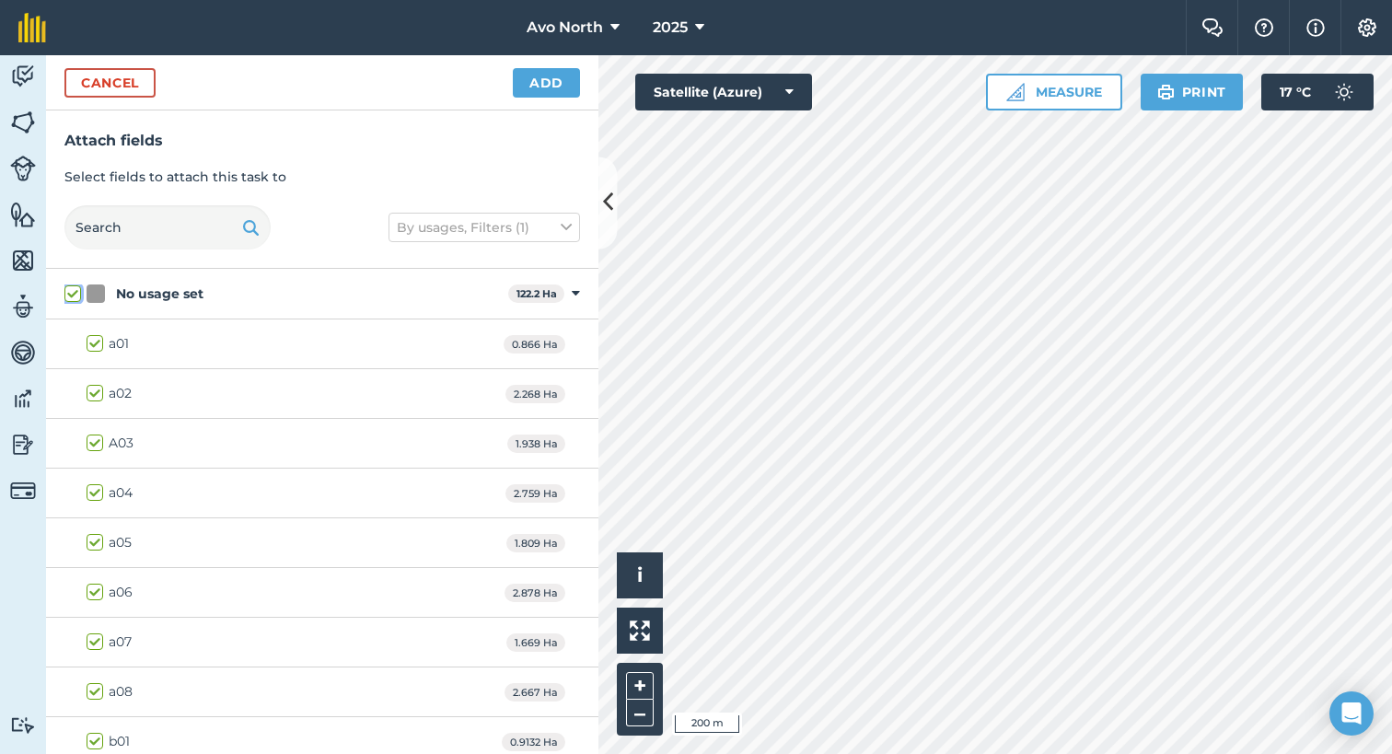
checkbox input "true"
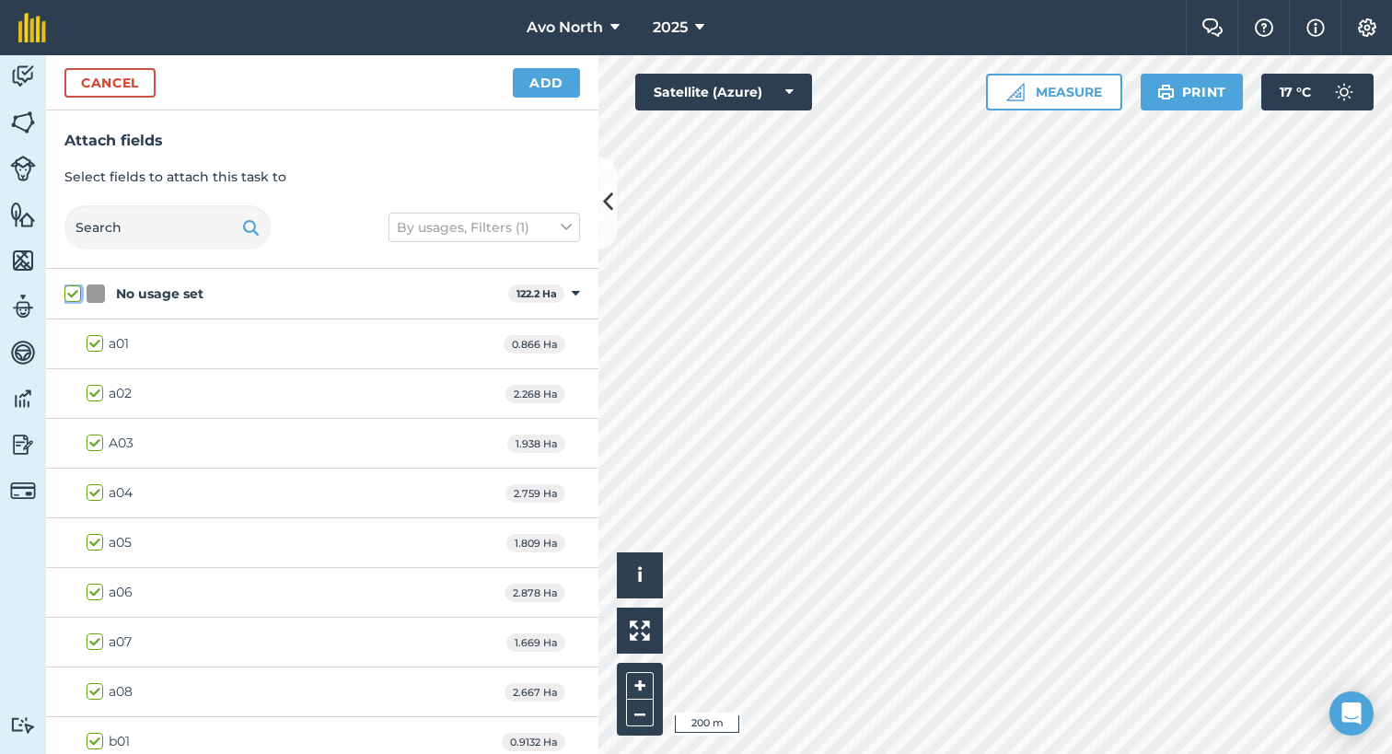
checkbox input "true"
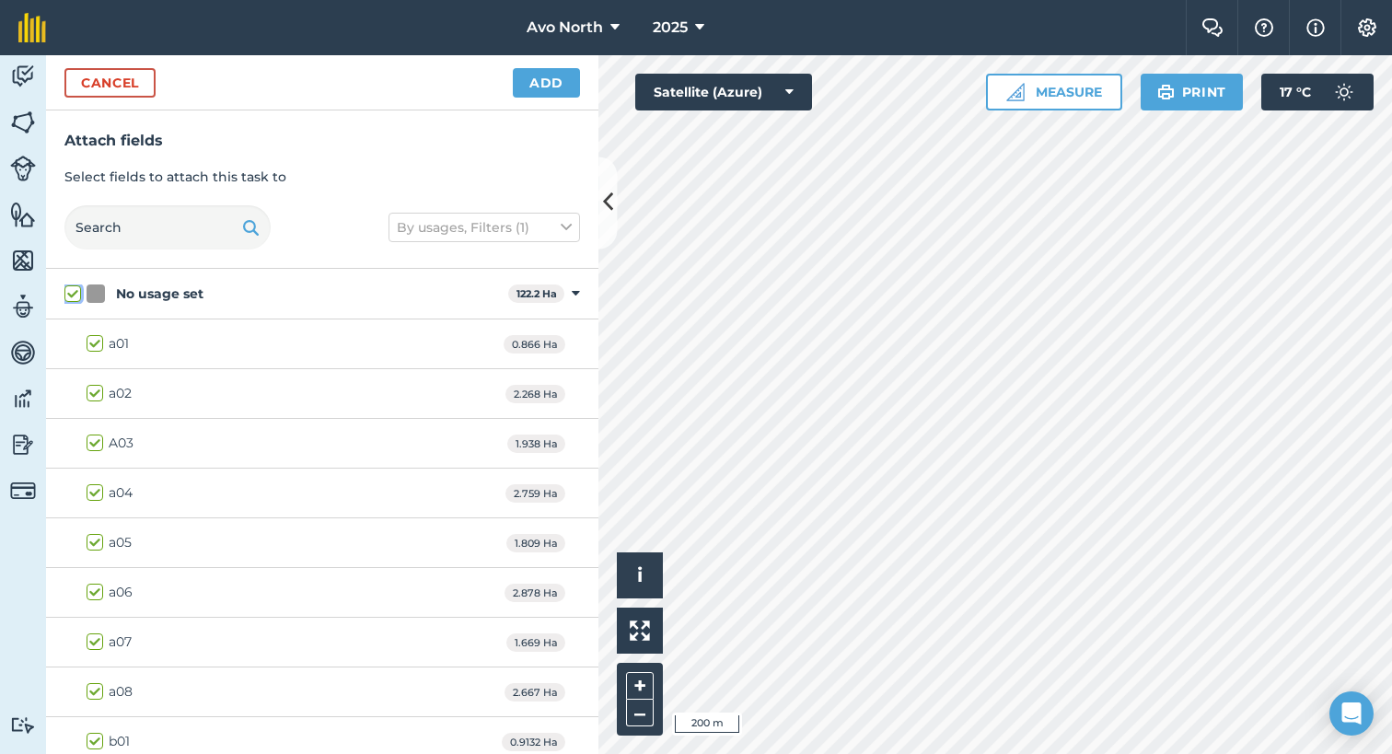
checkbox input "true"
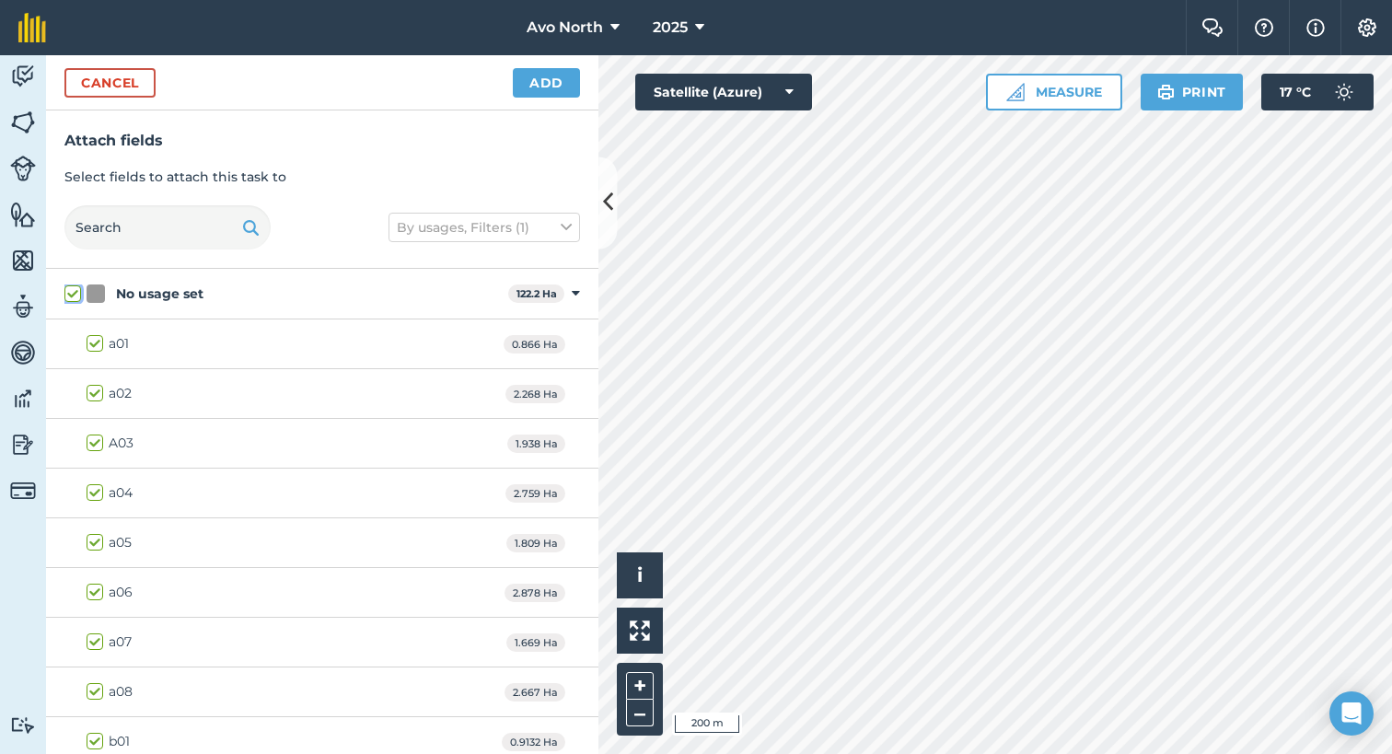
checkbox input "true"
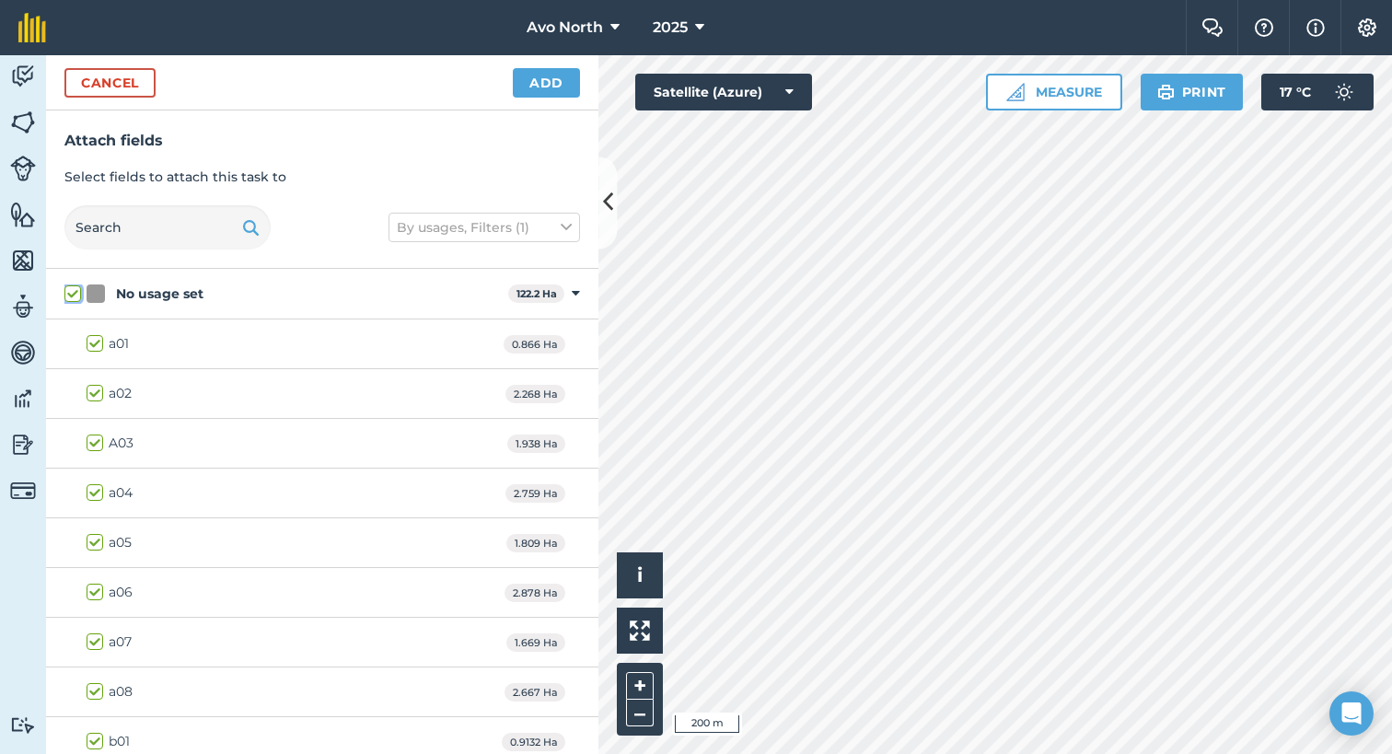
checkbox input "true"
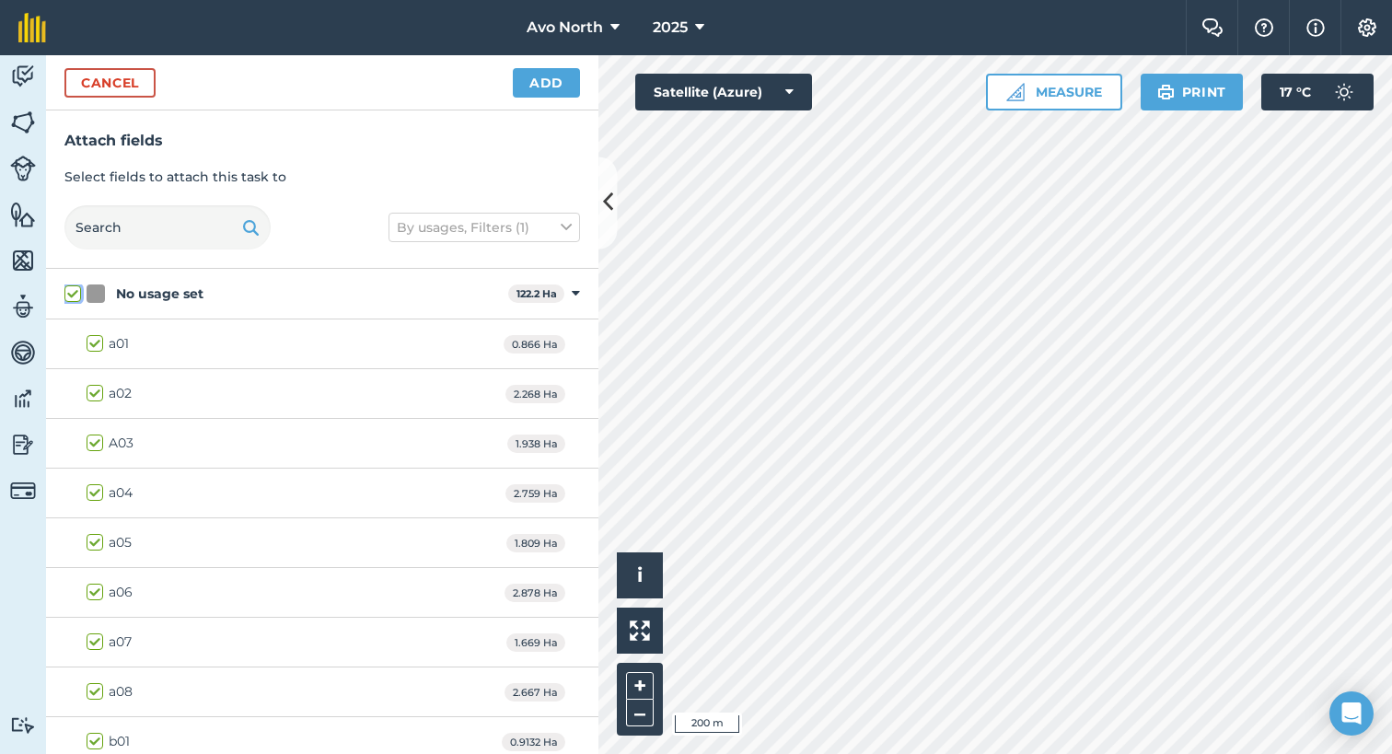
checkbox input "true"
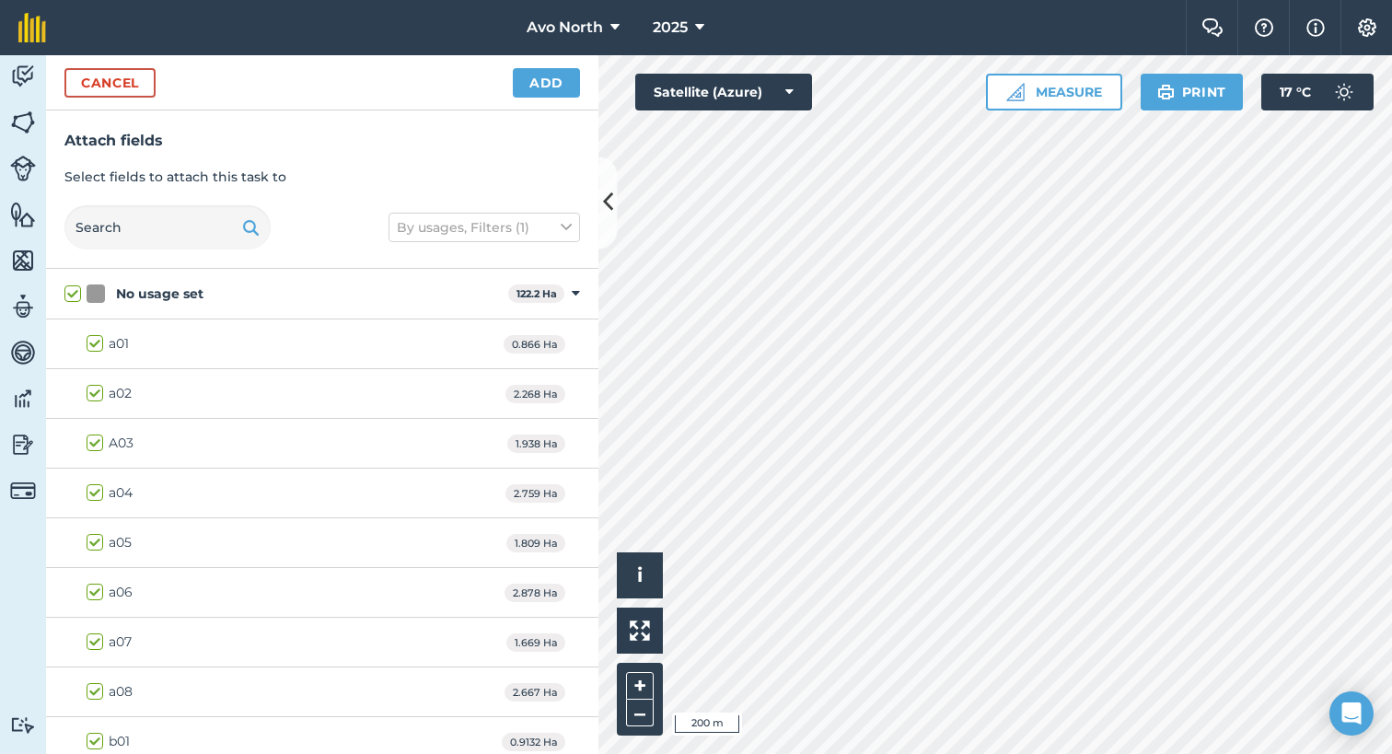
click at [101, 345] on label "a01" at bounding box center [108, 343] width 42 height 19
click at [99, 345] on input "a01" at bounding box center [93, 340] width 12 height 12
checkbox input "false"
click at [96, 389] on label "a02" at bounding box center [109, 393] width 45 height 19
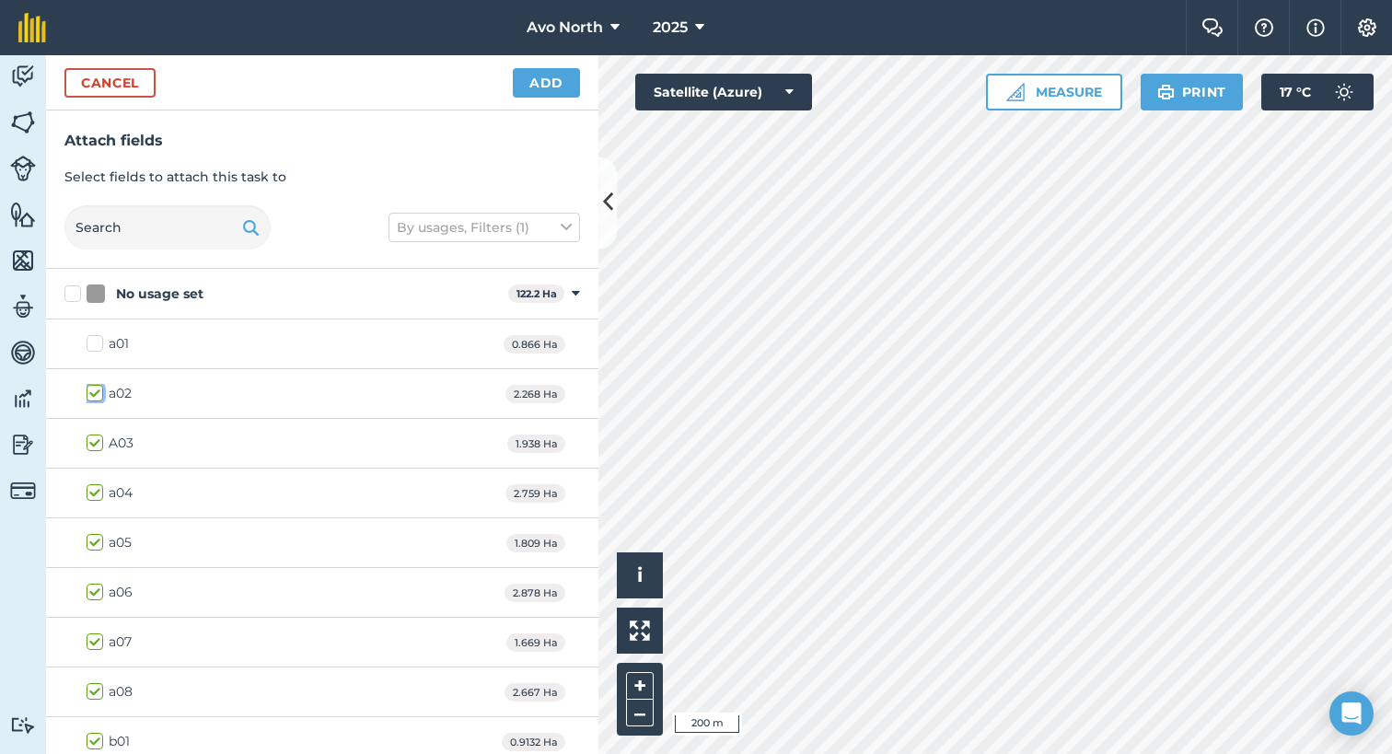
click at [96, 389] on input "a02" at bounding box center [93, 390] width 12 height 12
checkbox input "false"
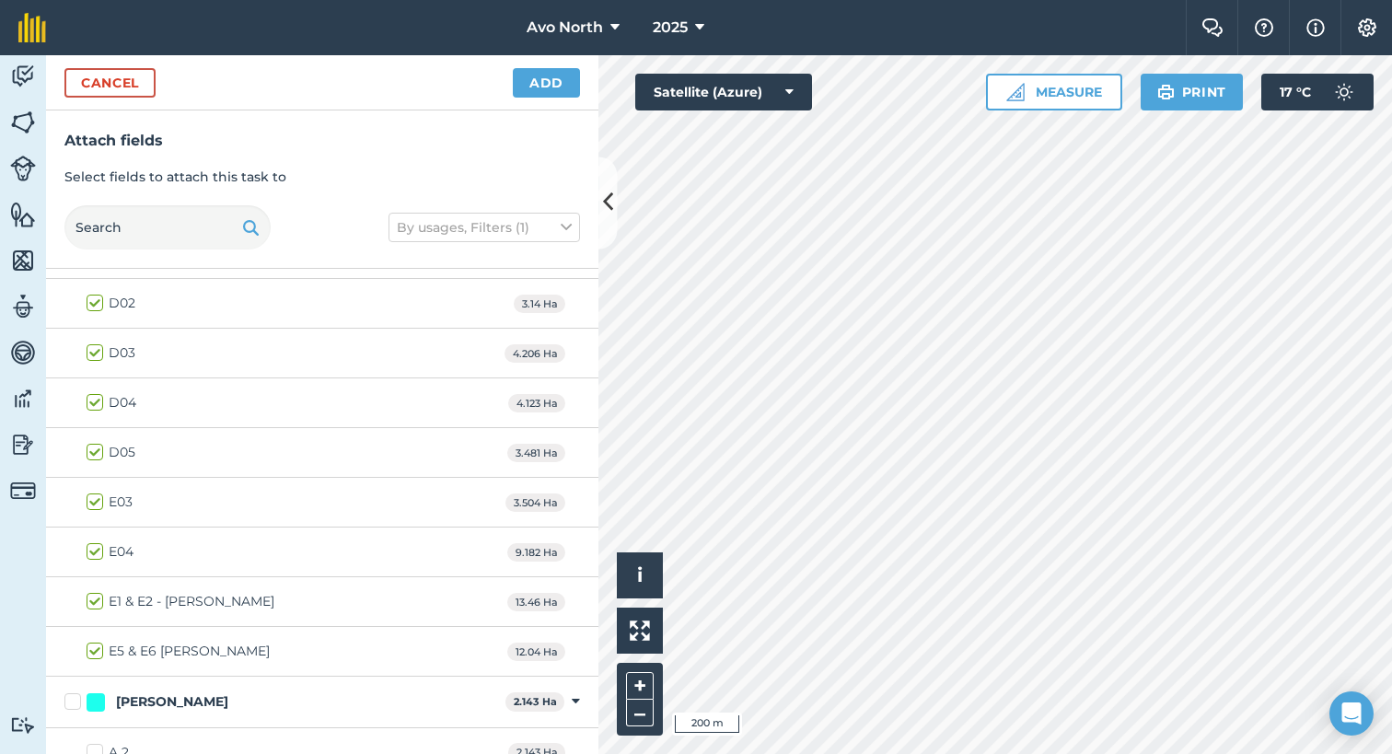
scroll to position [1351, 0]
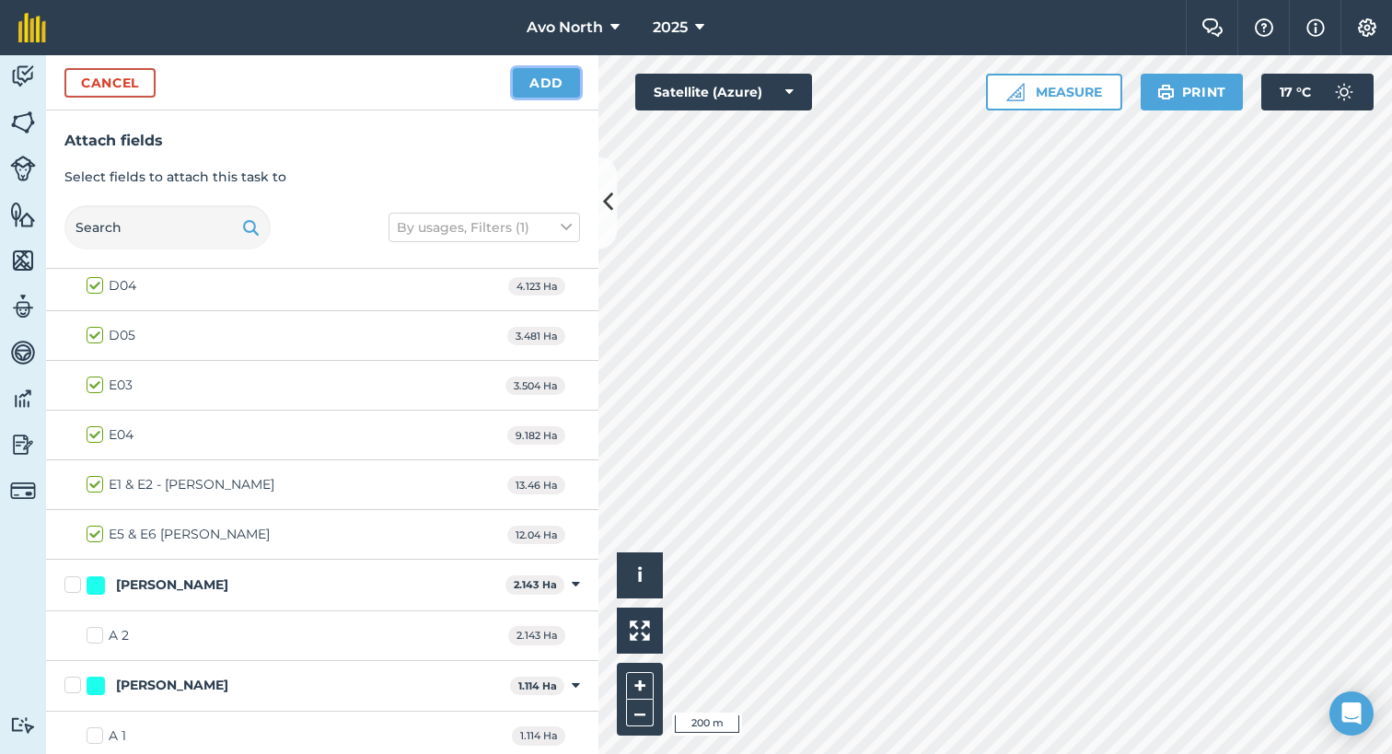
click at [549, 95] on button "Add" at bounding box center [546, 82] width 67 height 29
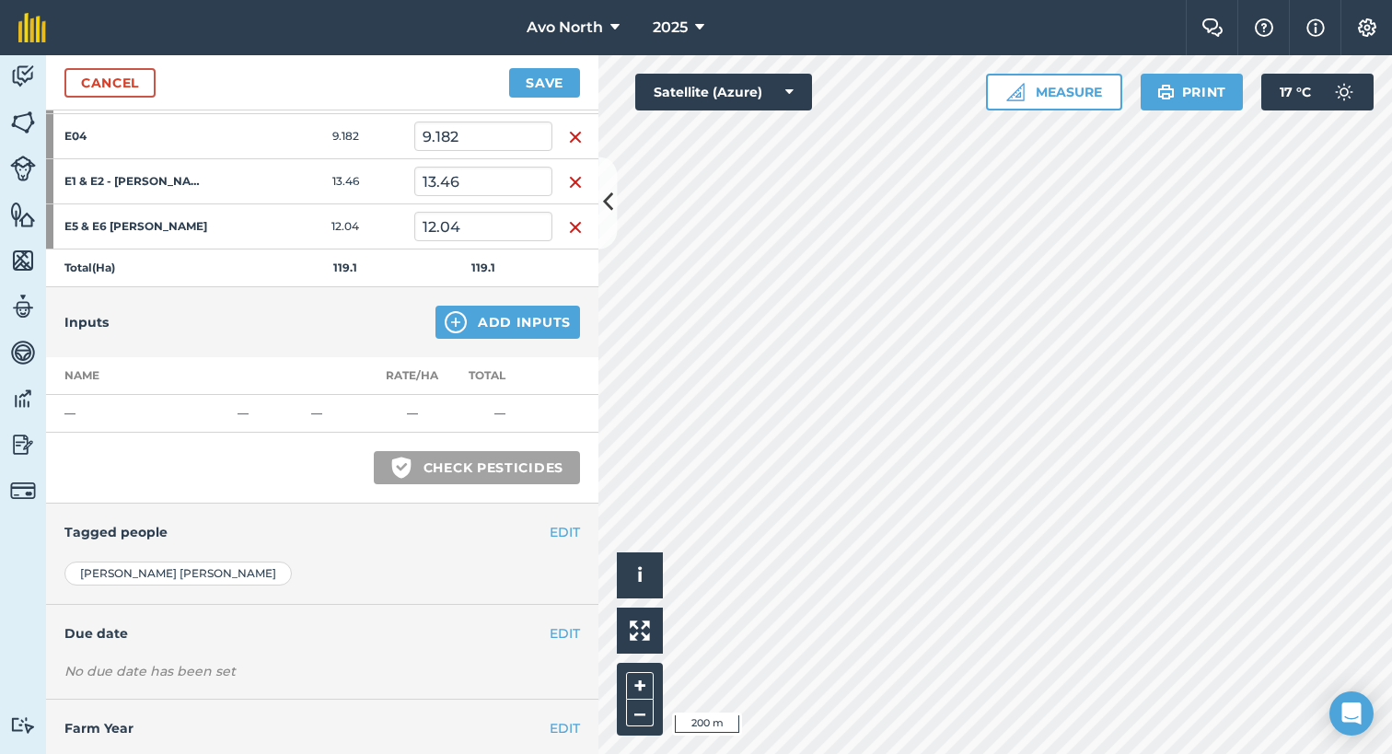
scroll to position [1550, 0]
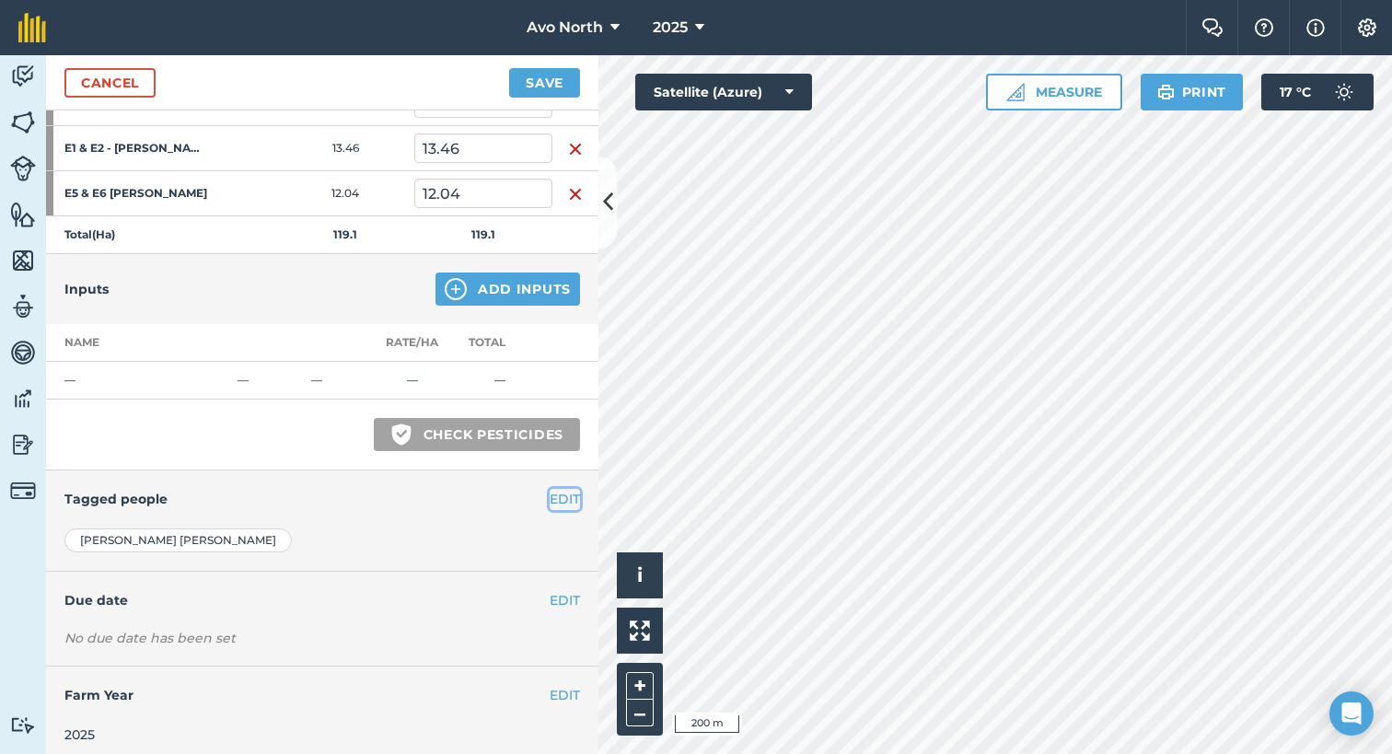
click at [550, 489] on button "EDIT" at bounding box center [565, 499] width 30 height 20
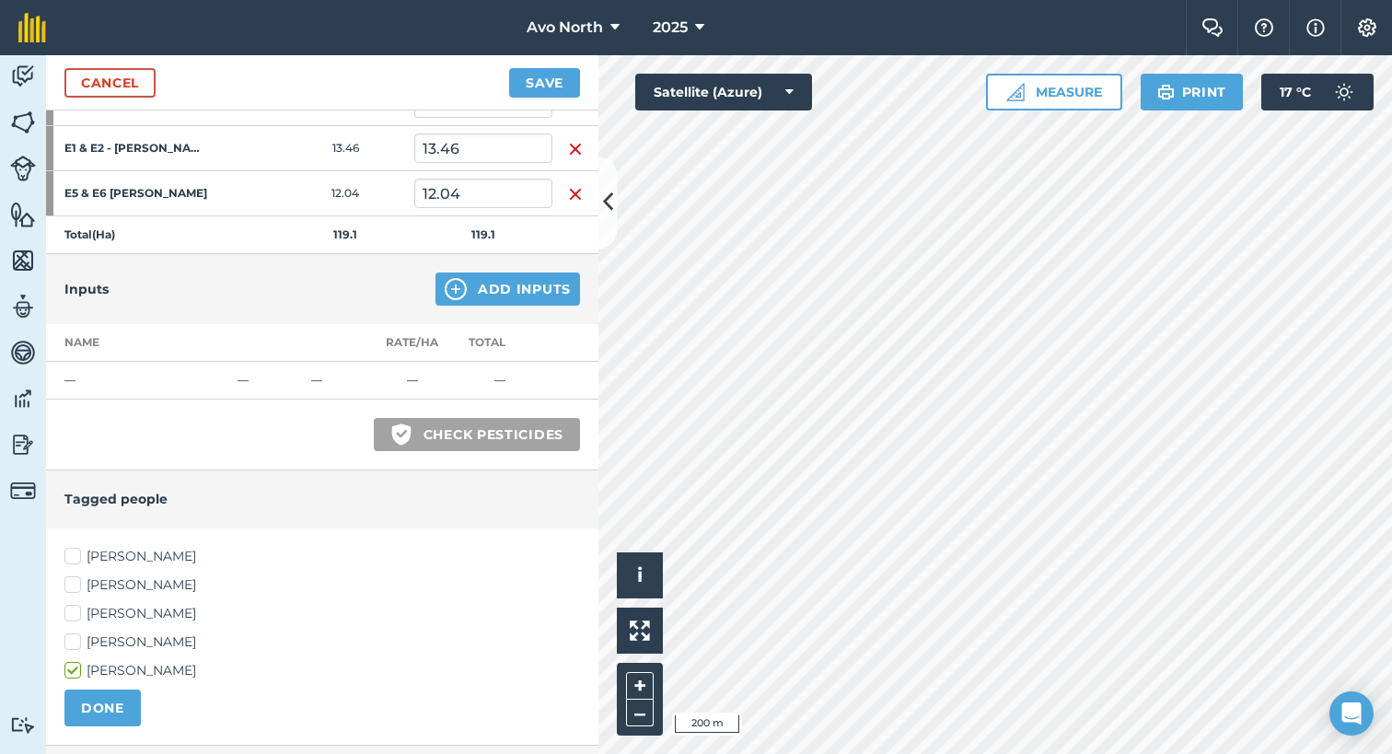
click at [74, 547] on label "[PERSON_NAME]" at bounding box center [322, 556] width 516 height 19
click at [74, 547] on input "[PERSON_NAME]" at bounding box center [70, 553] width 12 height 12
checkbox input "true"
click at [77, 637] on label "[PERSON_NAME]" at bounding box center [322, 641] width 516 height 19
click at [76, 637] on input "[PERSON_NAME]" at bounding box center [70, 638] width 12 height 12
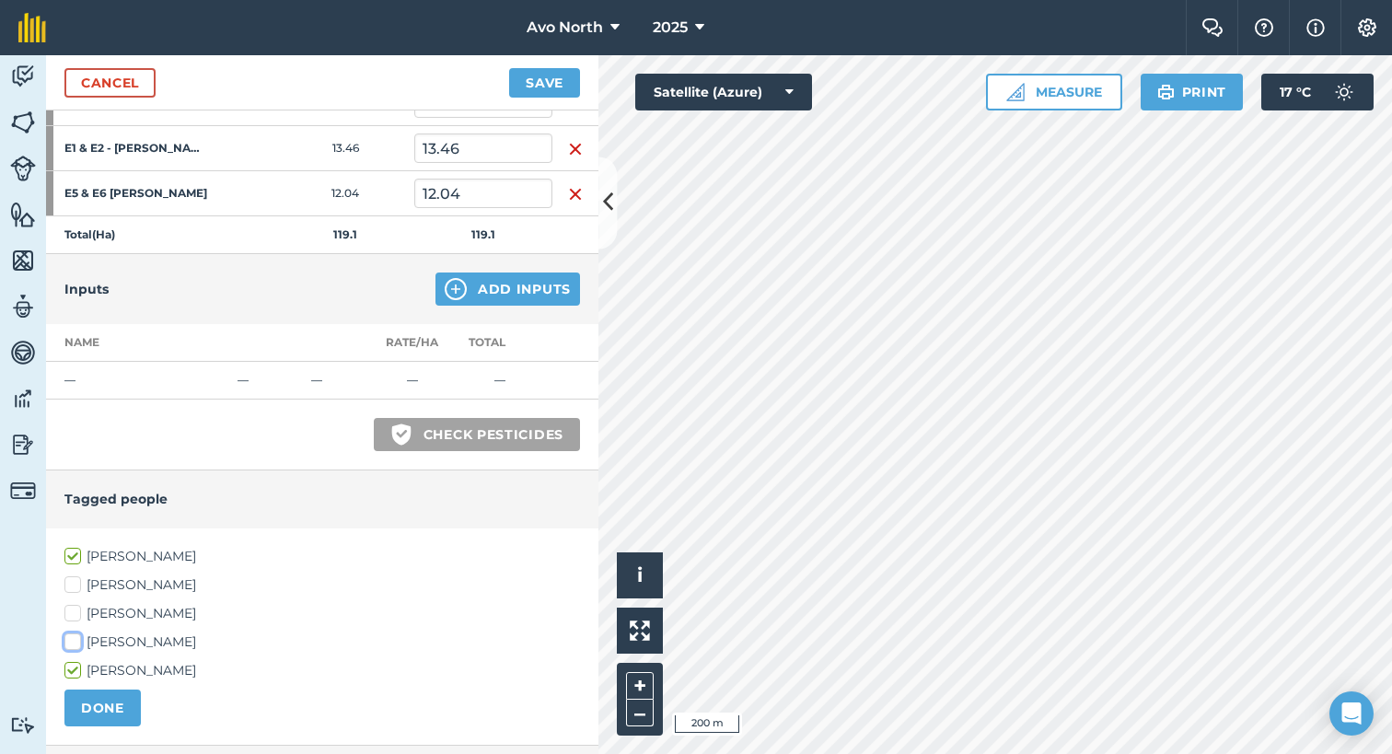
checkbox input "true"
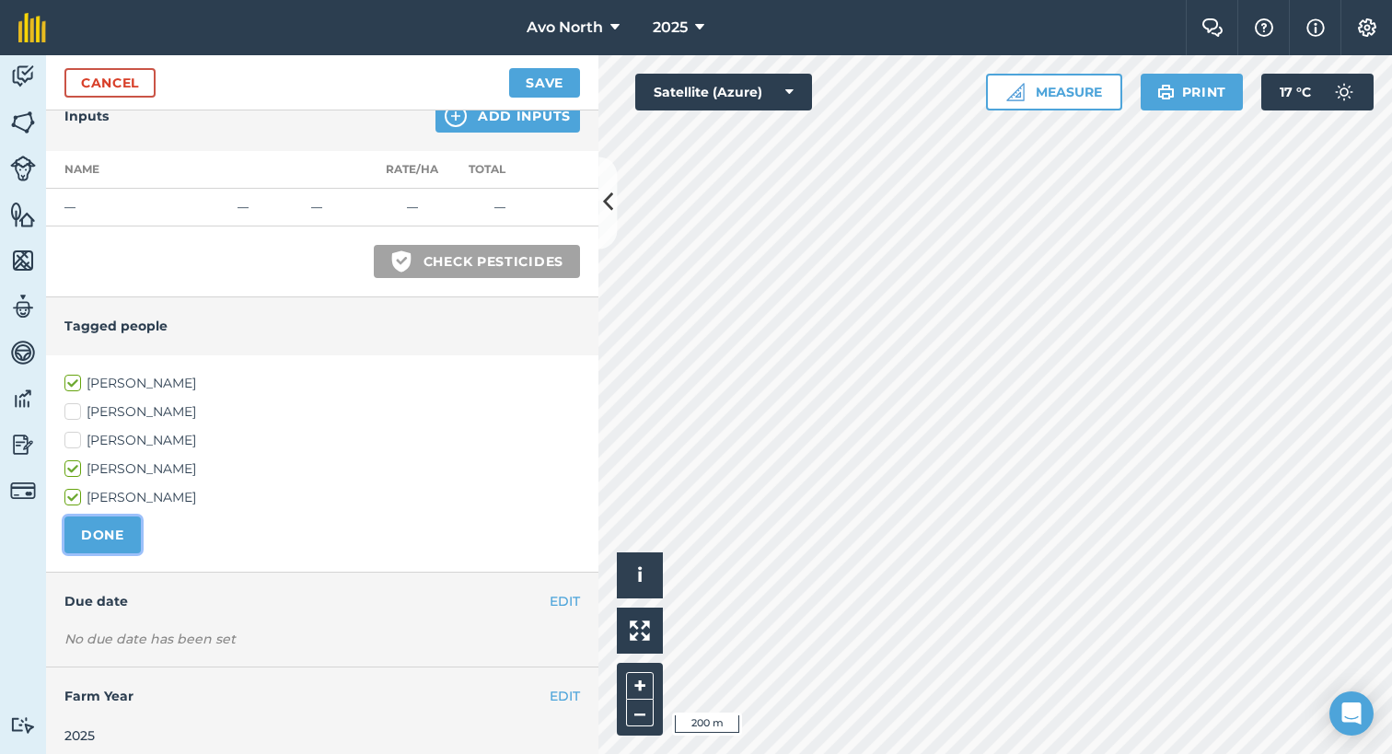
click at [113, 531] on button "DONE" at bounding box center [102, 534] width 76 height 37
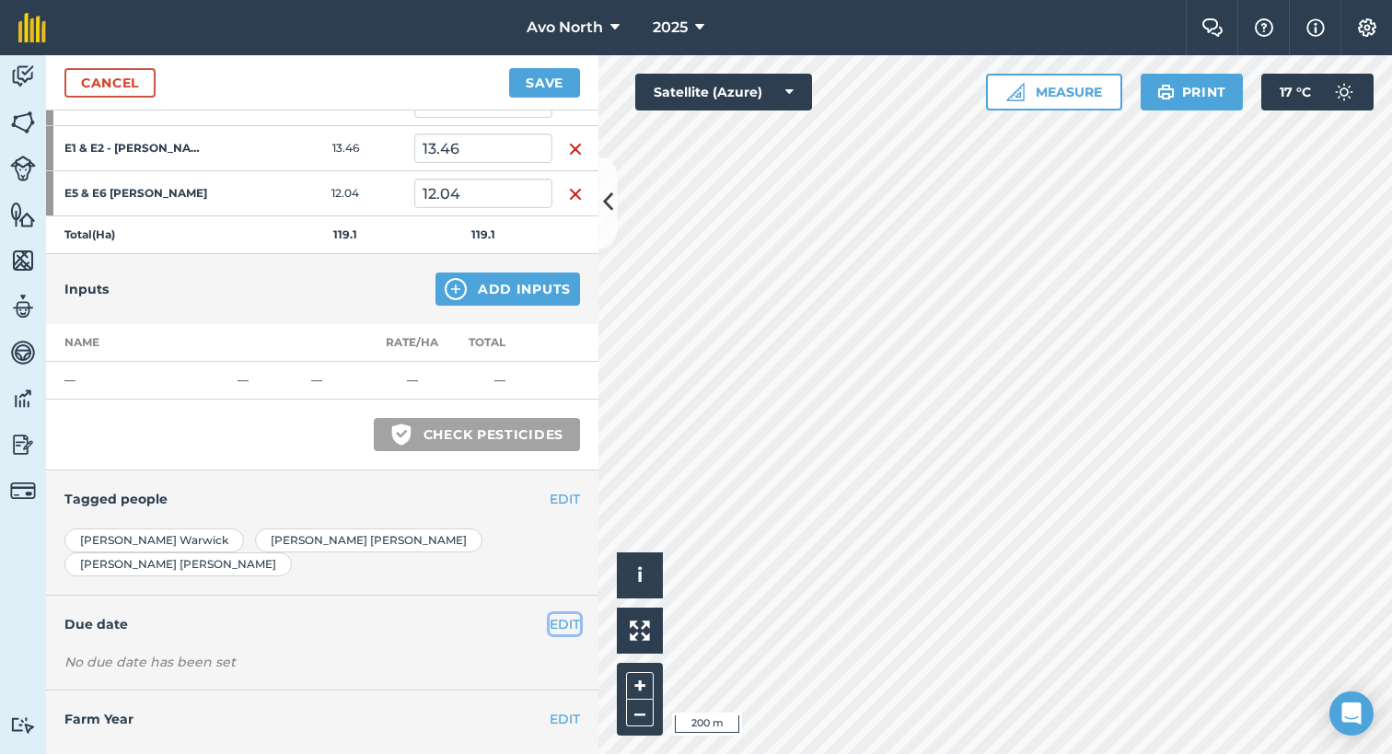
drag, startPoint x: 544, startPoint y: 595, endPoint x: 540, endPoint y: 569, distance: 26.0
click at [550, 614] on button "EDIT" at bounding box center [565, 624] width 30 height 20
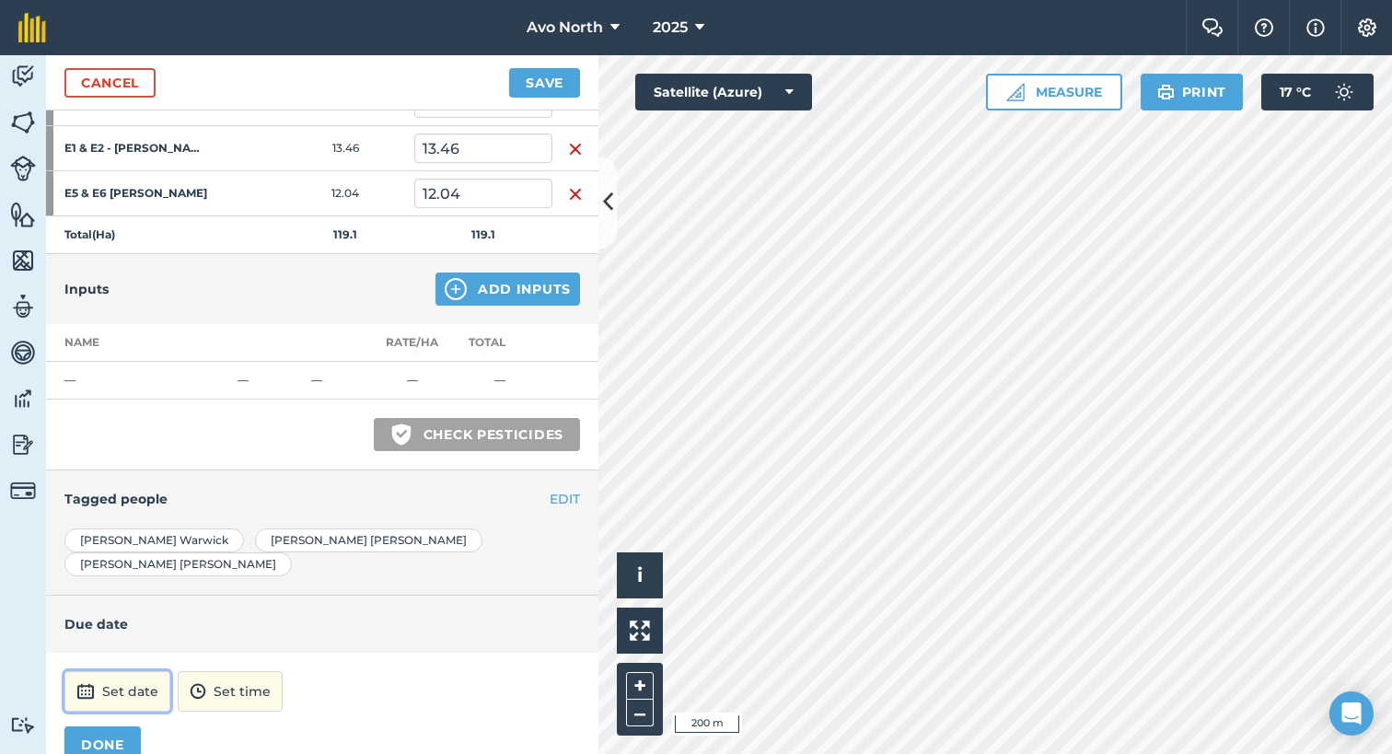
click at [129, 671] on button "Set date" at bounding box center [117, 691] width 106 height 41
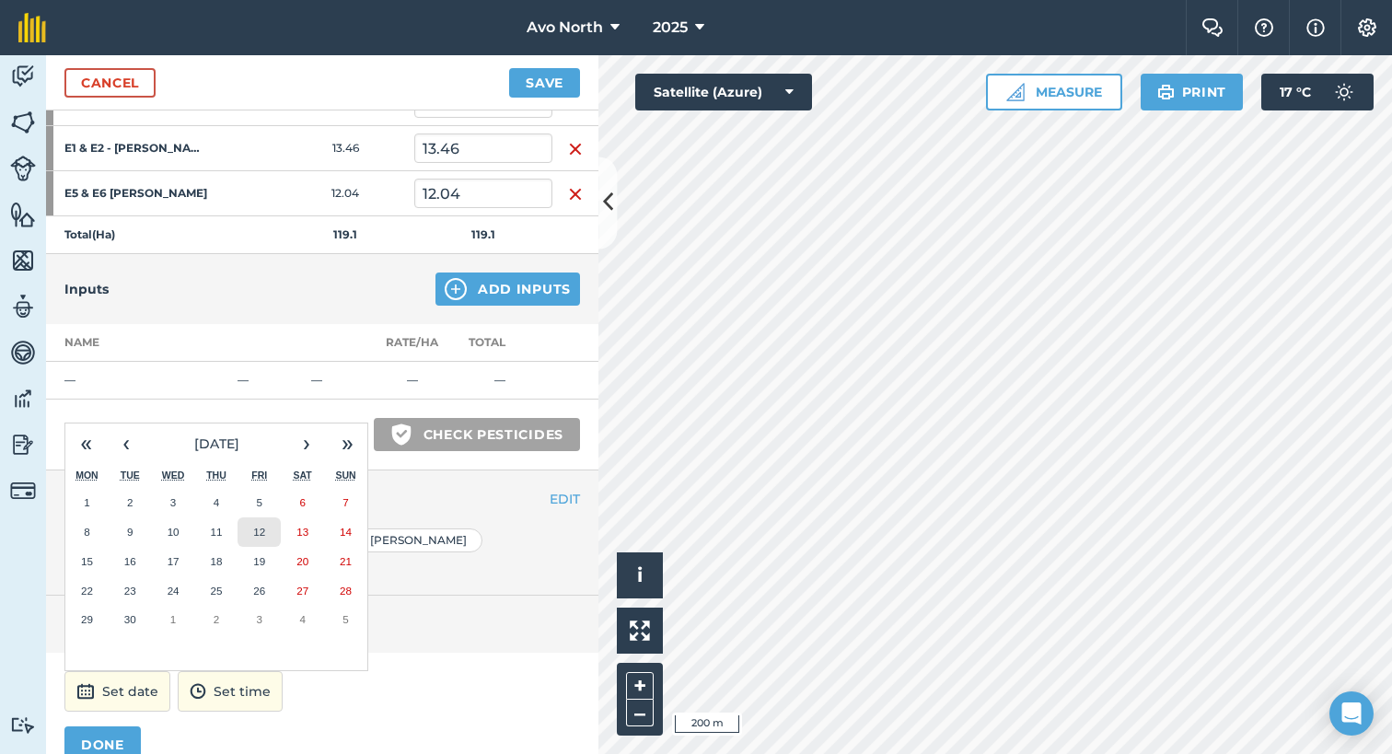
click at [266, 517] on button "12" at bounding box center [259, 531] width 43 height 29
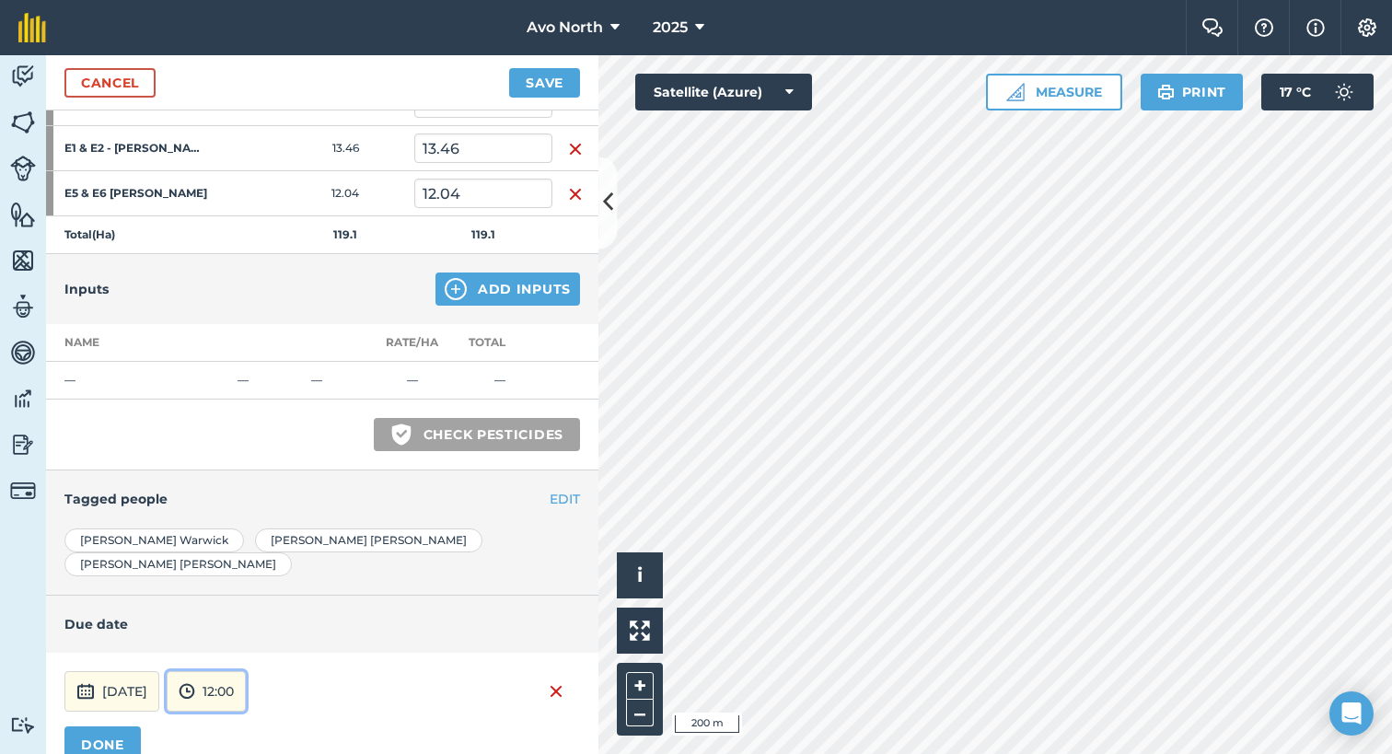
click at [246, 671] on button "12:00" at bounding box center [206, 691] width 79 height 41
click at [244, 551] on button "07:00" at bounding box center [211, 565] width 87 height 29
click at [100, 726] on button "DONE" at bounding box center [102, 744] width 76 height 37
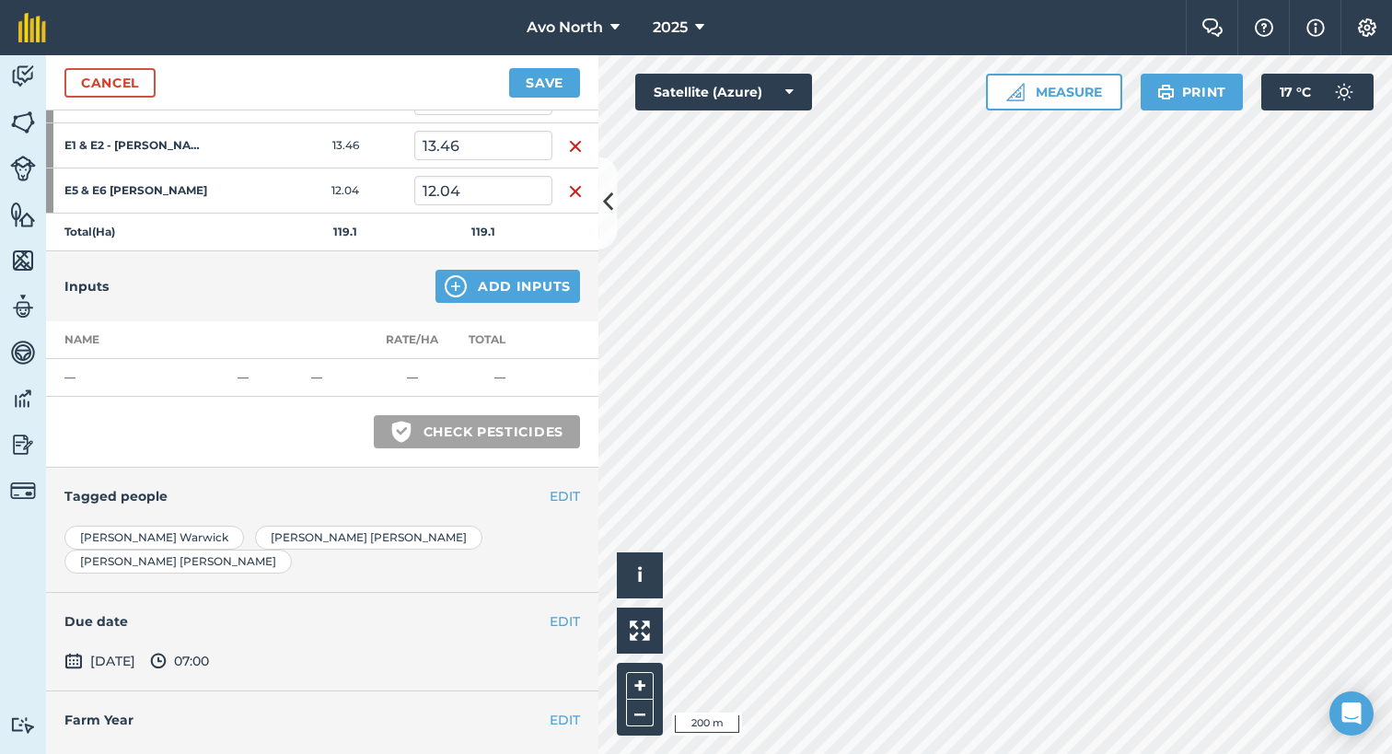
scroll to position [1554, 0]
click at [543, 89] on button "Save" at bounding box center [544, 82] width 71 height 29
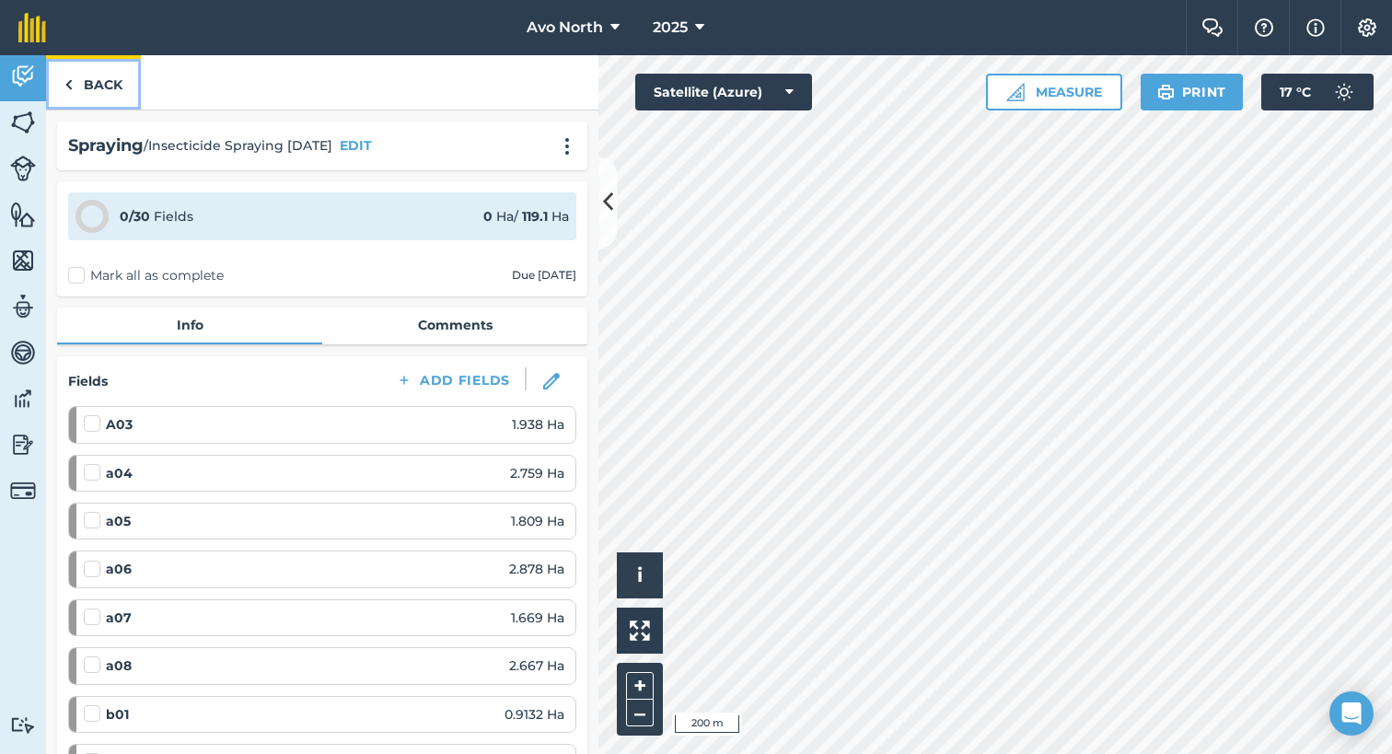
click at [68, 84] on img at bounding box center [68, 85] width 8 height 22
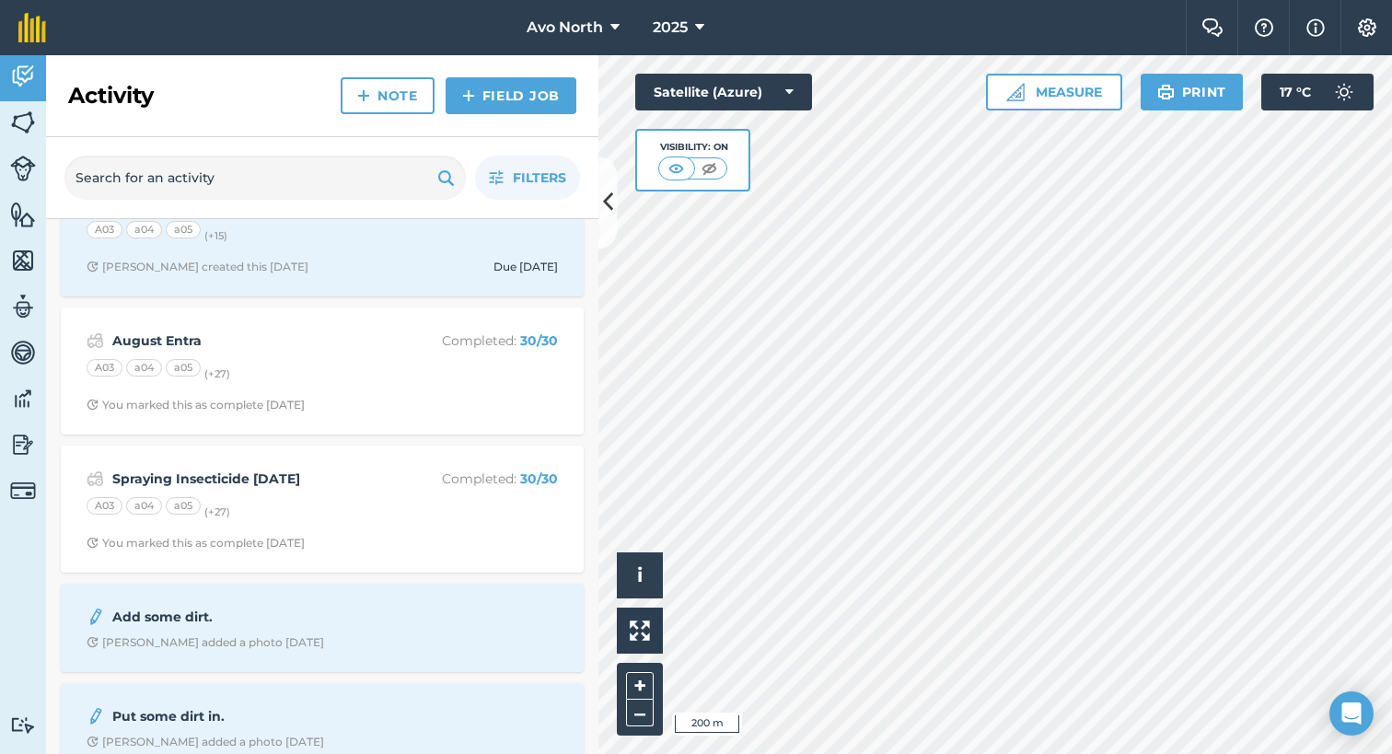
scroll to position [1473, 0]
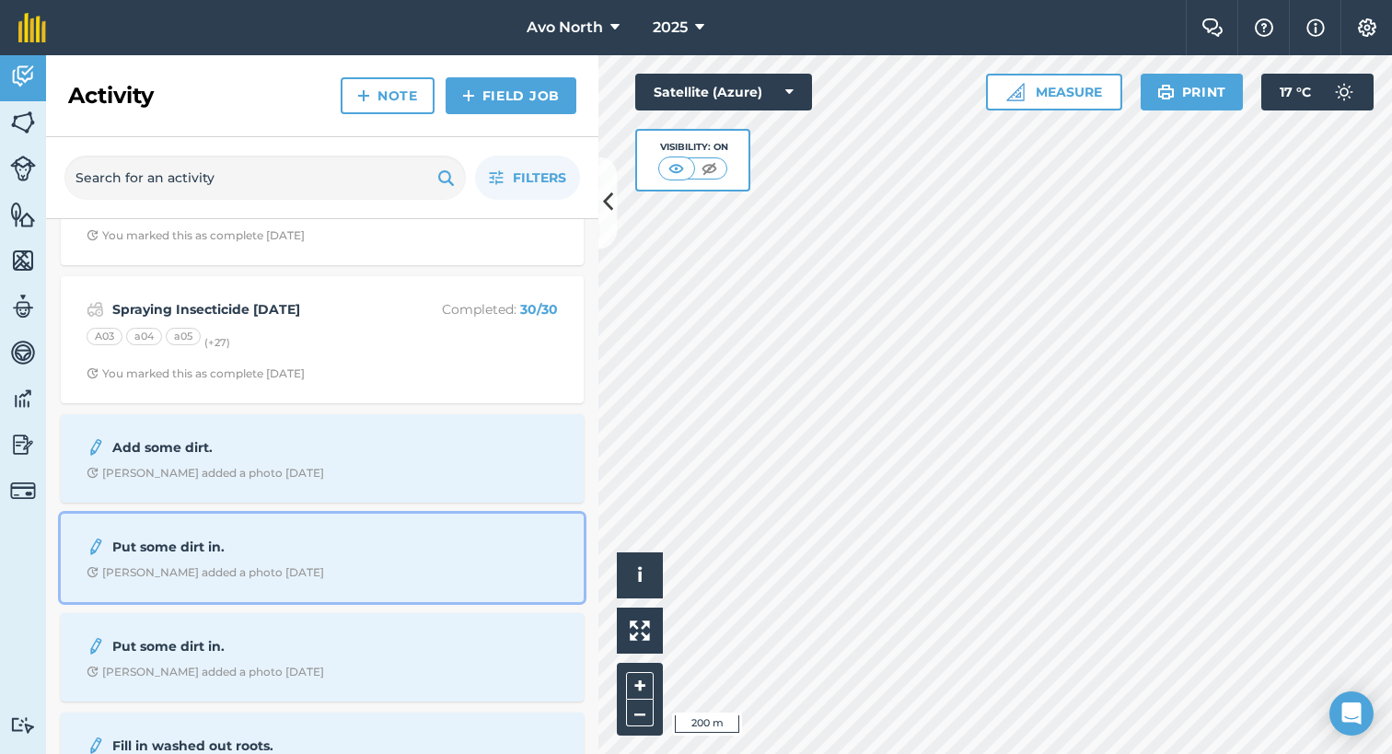
click at [178, 543] on strong "Put some dirt in." at bounding box center [258, 547] width 292 height 20
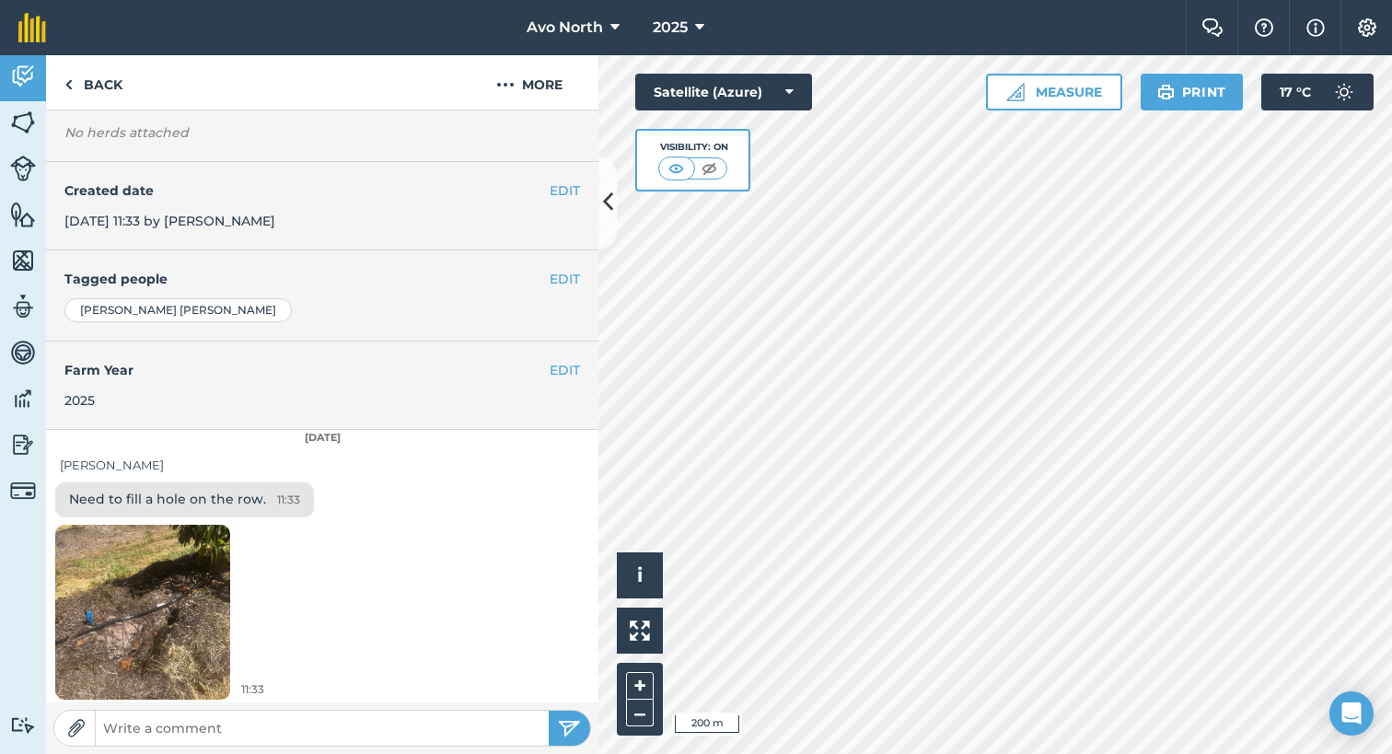
scroll to position [204, 0]
click at [225, 731] on input "text" at bounding box center [322, 728] width 453 height 26
type input "Thanks [PERSON_NAME], we will get to it when we have time"
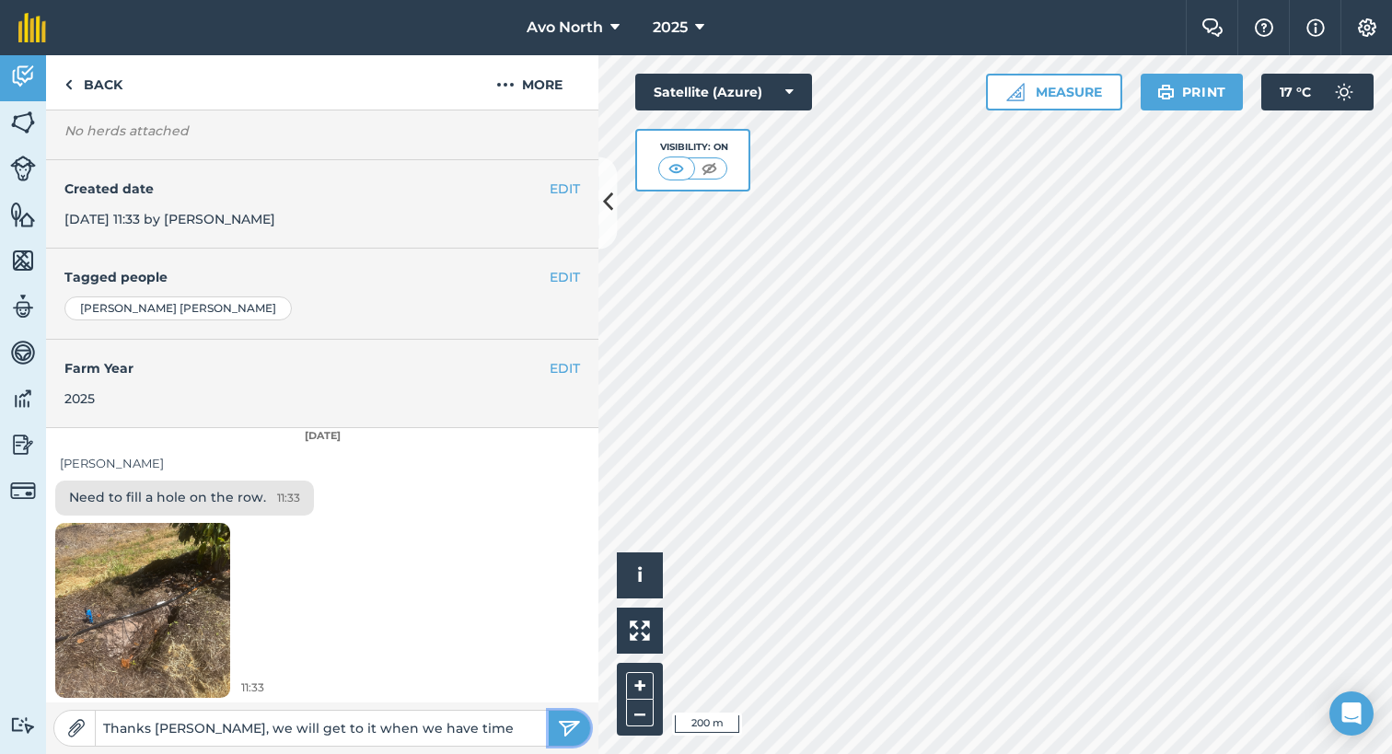
click at [580, 734] on img "submit" at bounding box center [569, 728] width 23 height 22
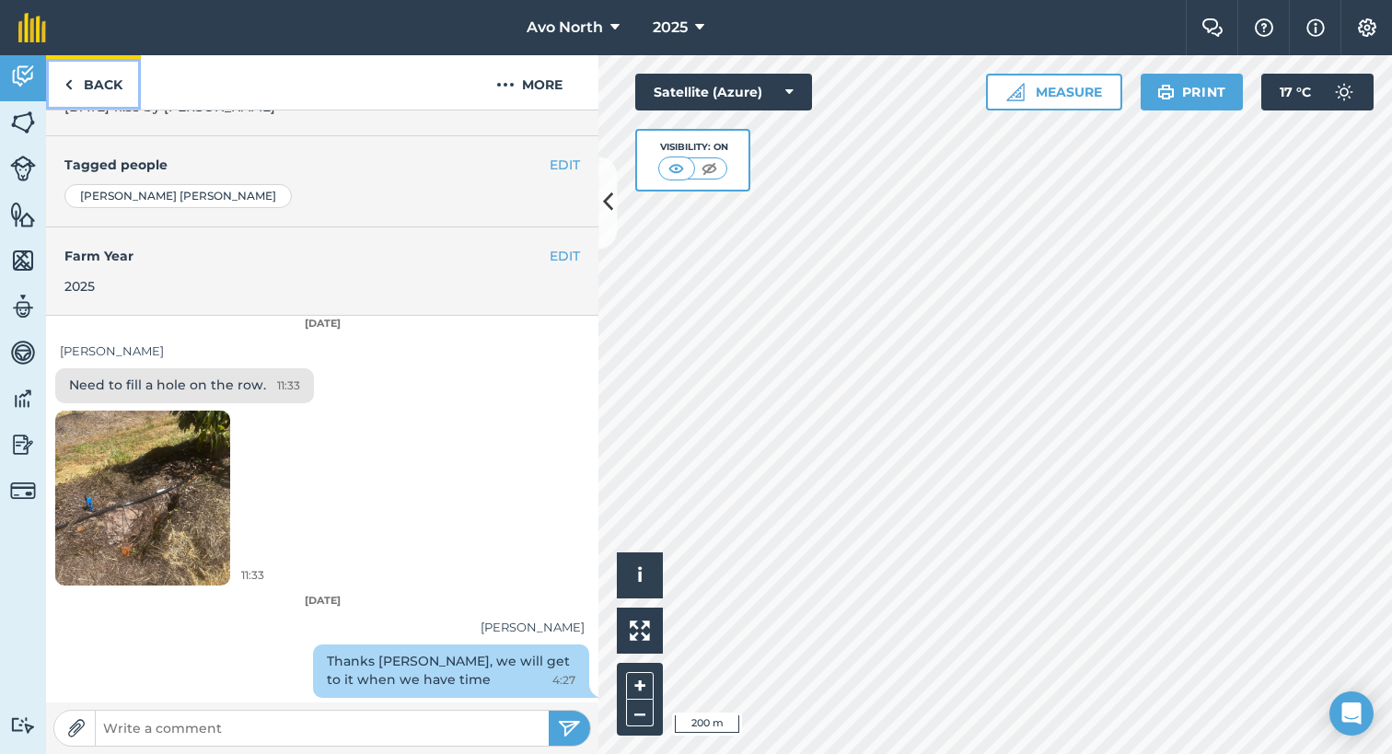
click at [72, 78] on img at bounding box center [68, 85] width 8 height 22
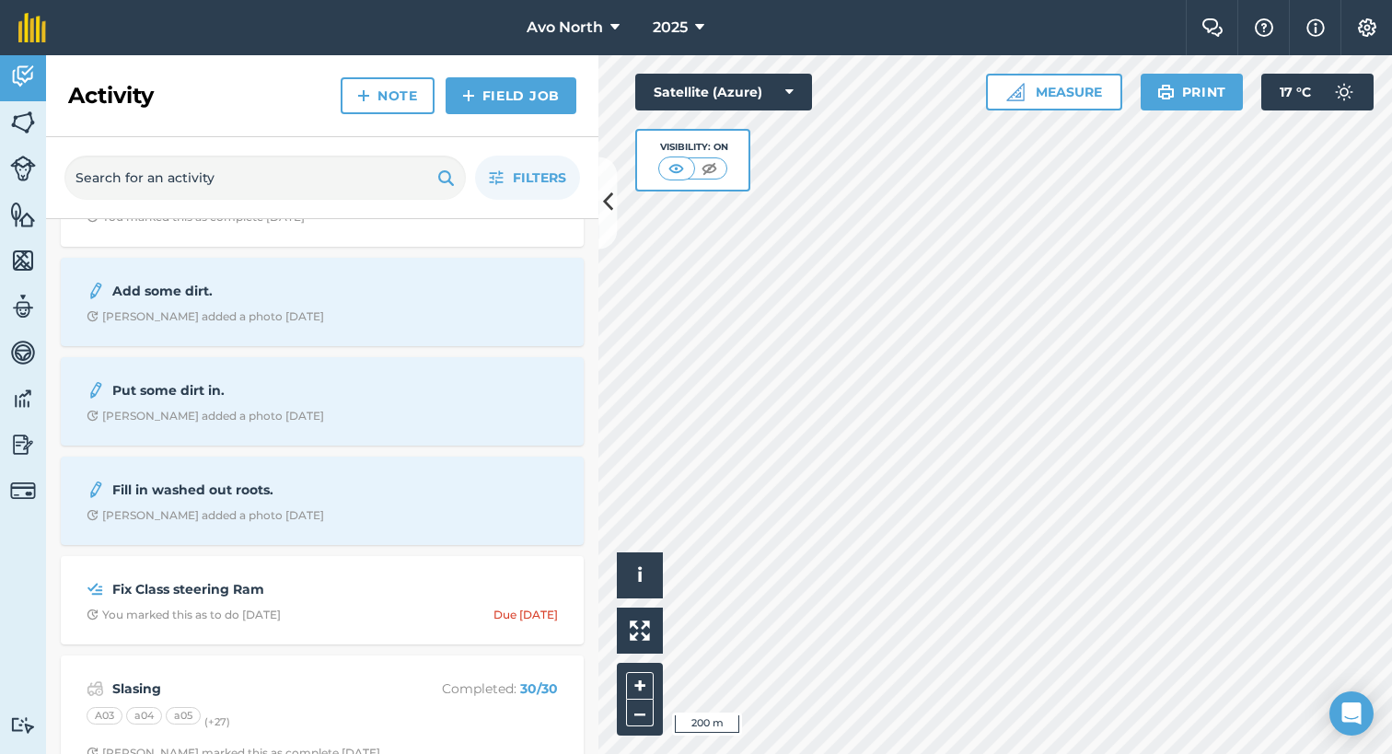
scroll to position [1841, 0]
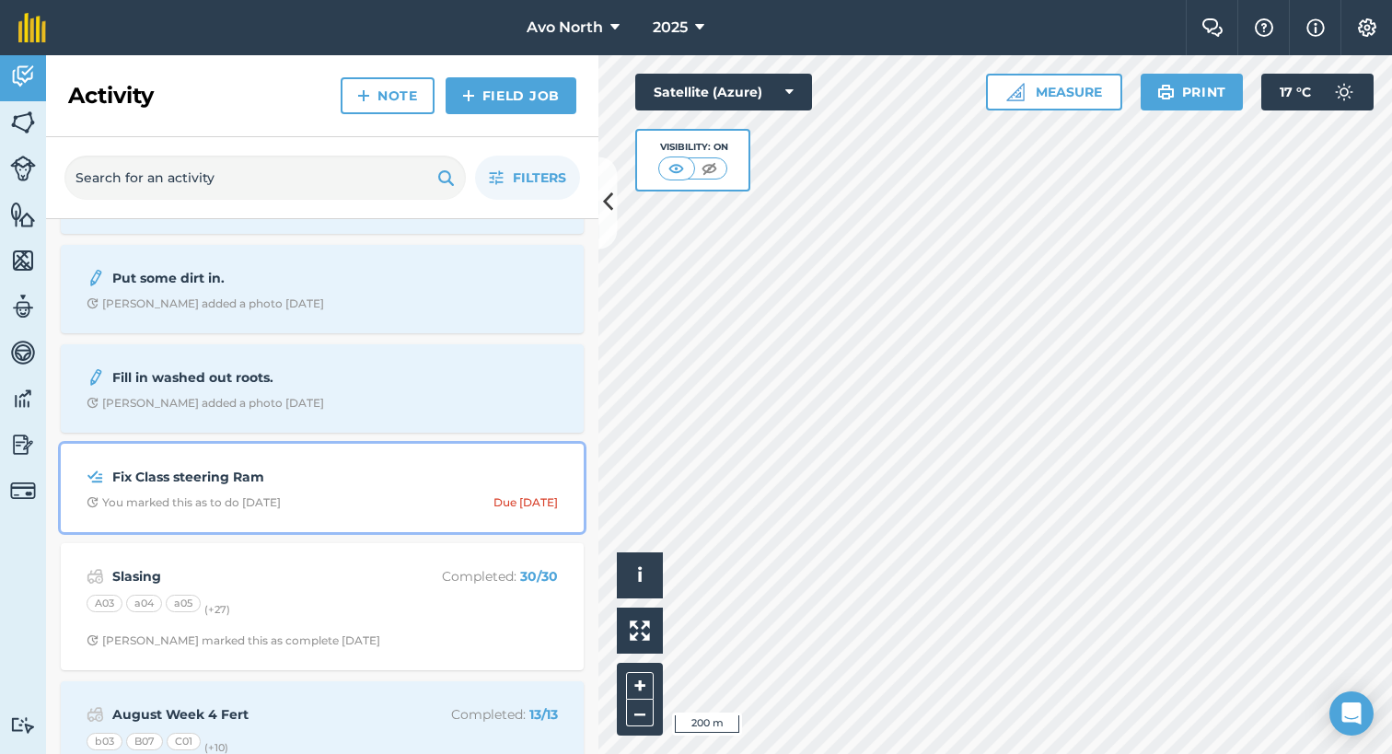
click at [200, 482] on div "Fix Class steering Ram" at bounding box center [322, 477] width 471 height 22
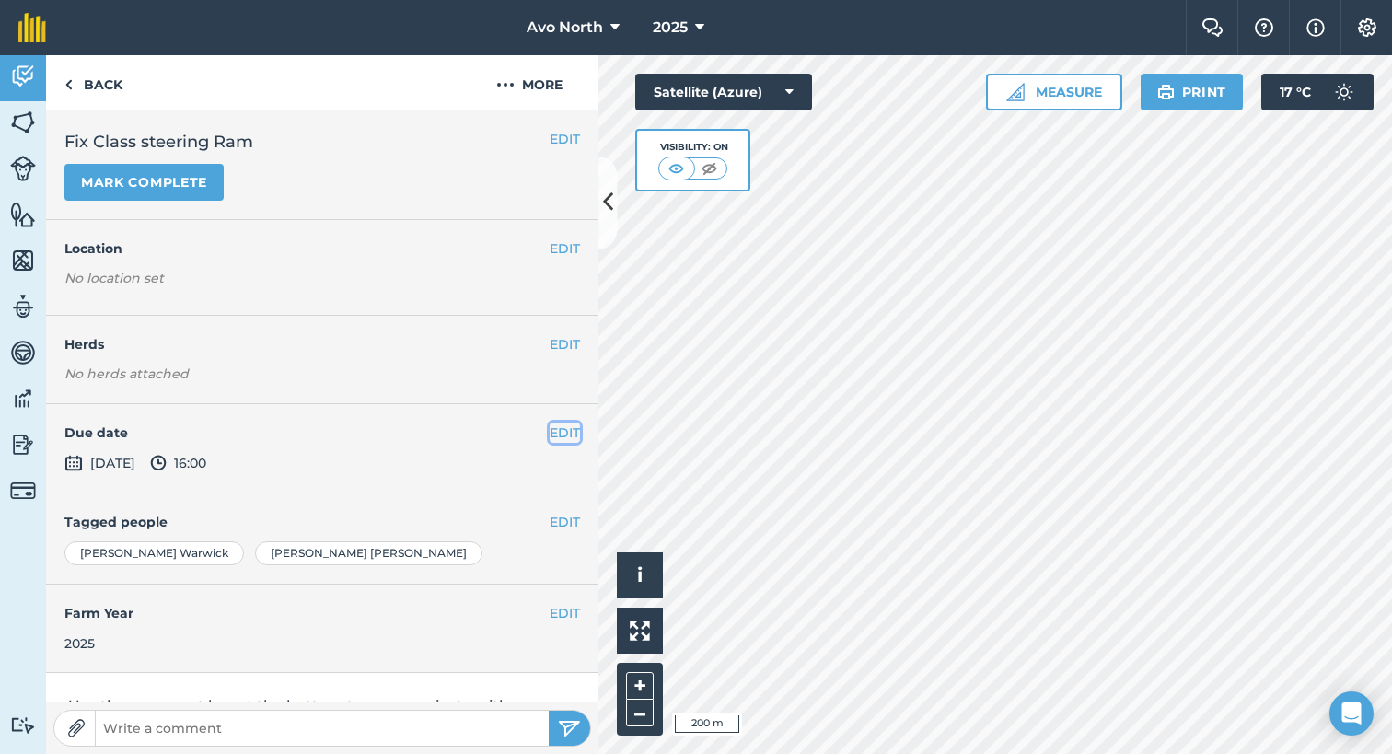
click at [550, 426] on button "EDIT" at bounding box center [565, 433] width 30 height 20
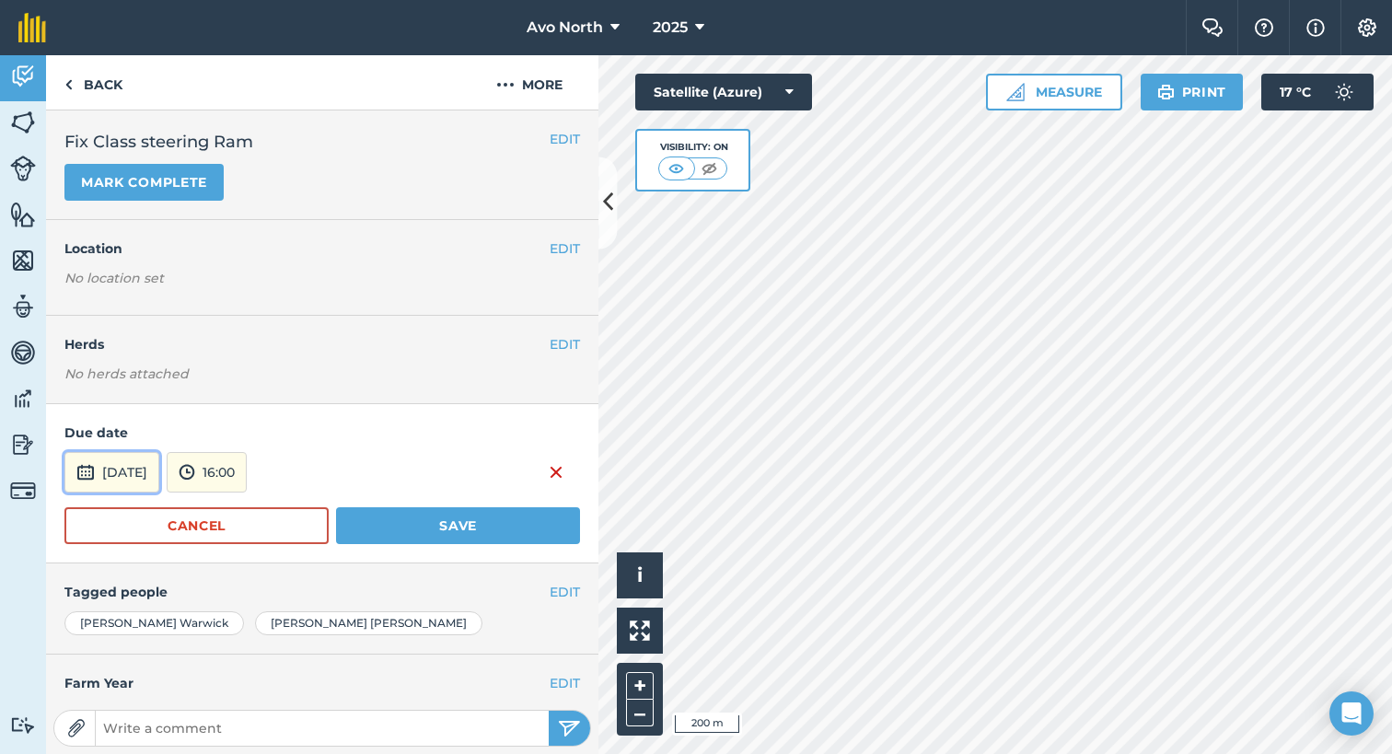
click at [139, 477] on button "[DATE]" at bounding box center [111, 472] width 95 height 41
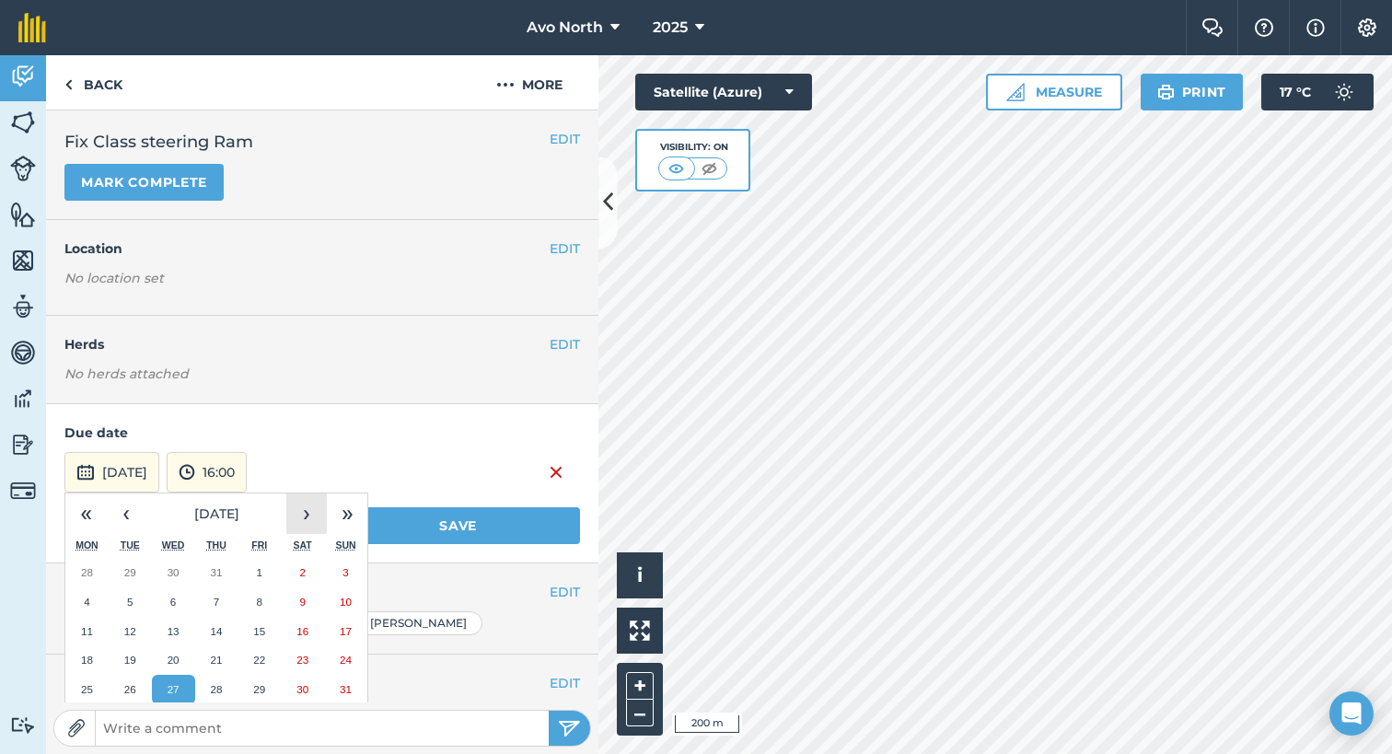
drag, startPoint x: 315, startPoint y: 511, endPoint x: 289, endPoint y: 549, distance: 45.7
click at [315, 511] on button "›" at bounding box center [306, 513] width 41 height 41
click at [258, 625] on abbr "19" at bounding box center [259, 631] width 12 height 12
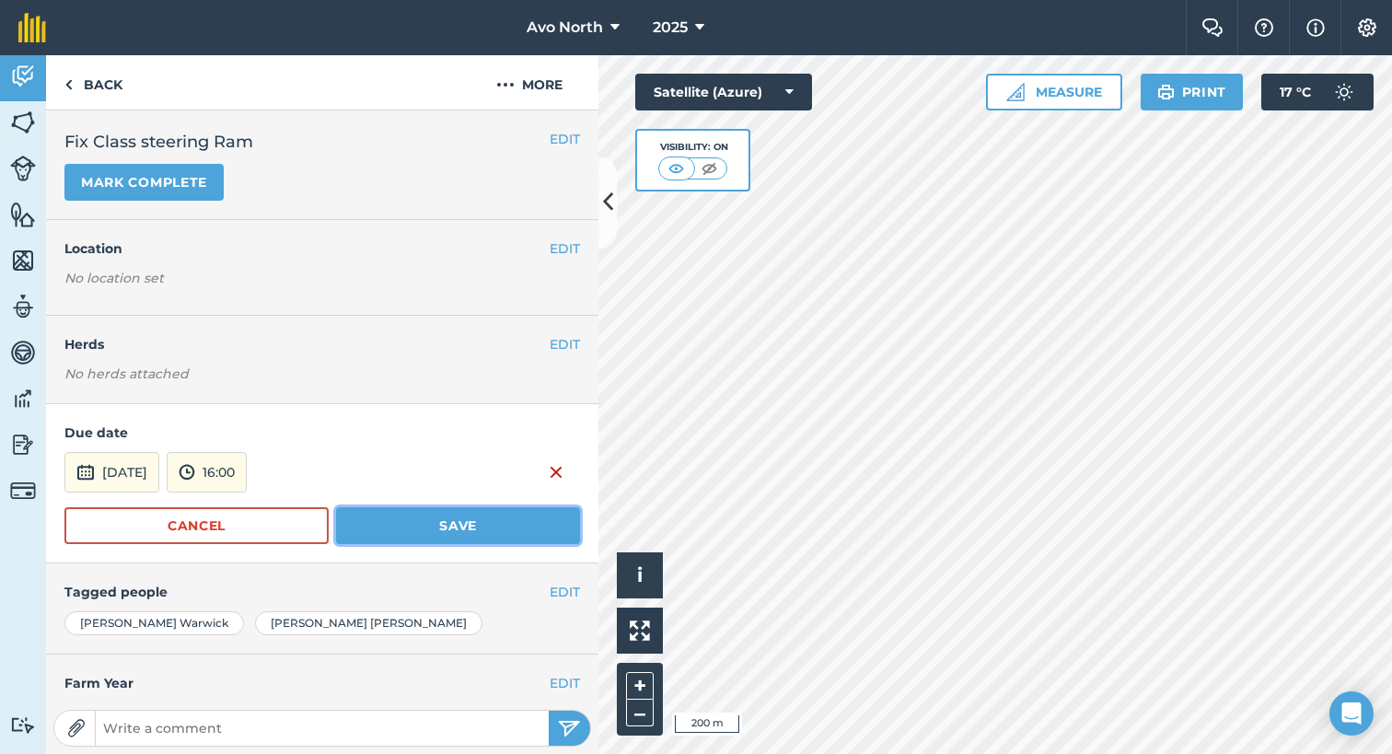
click at [455, 528] on button "Save" at bounding box center [458, 525] width 244 height 37
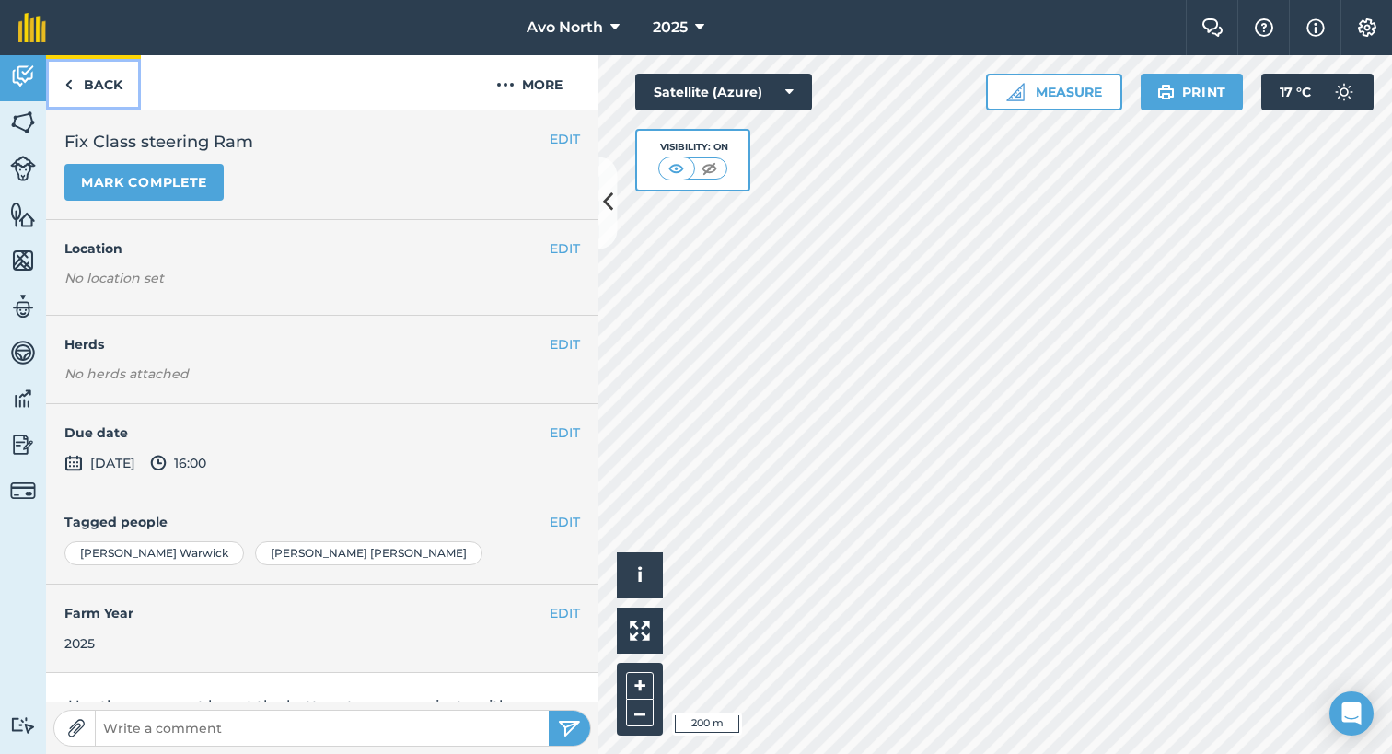
click at [70, 86] on img at bounding box center [68, 85] width 8 height 22
